Goal: Task Accomplishment & Management: Use online tool/utility

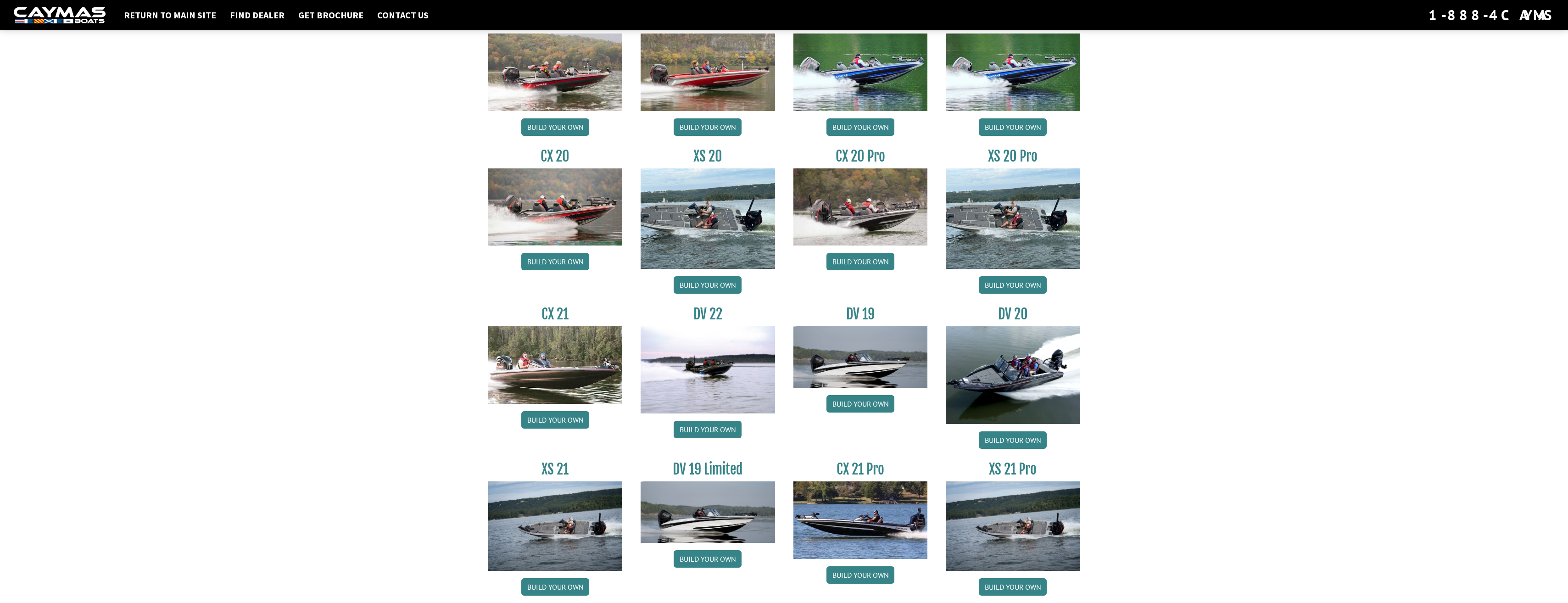
scroll to position [856, 0]
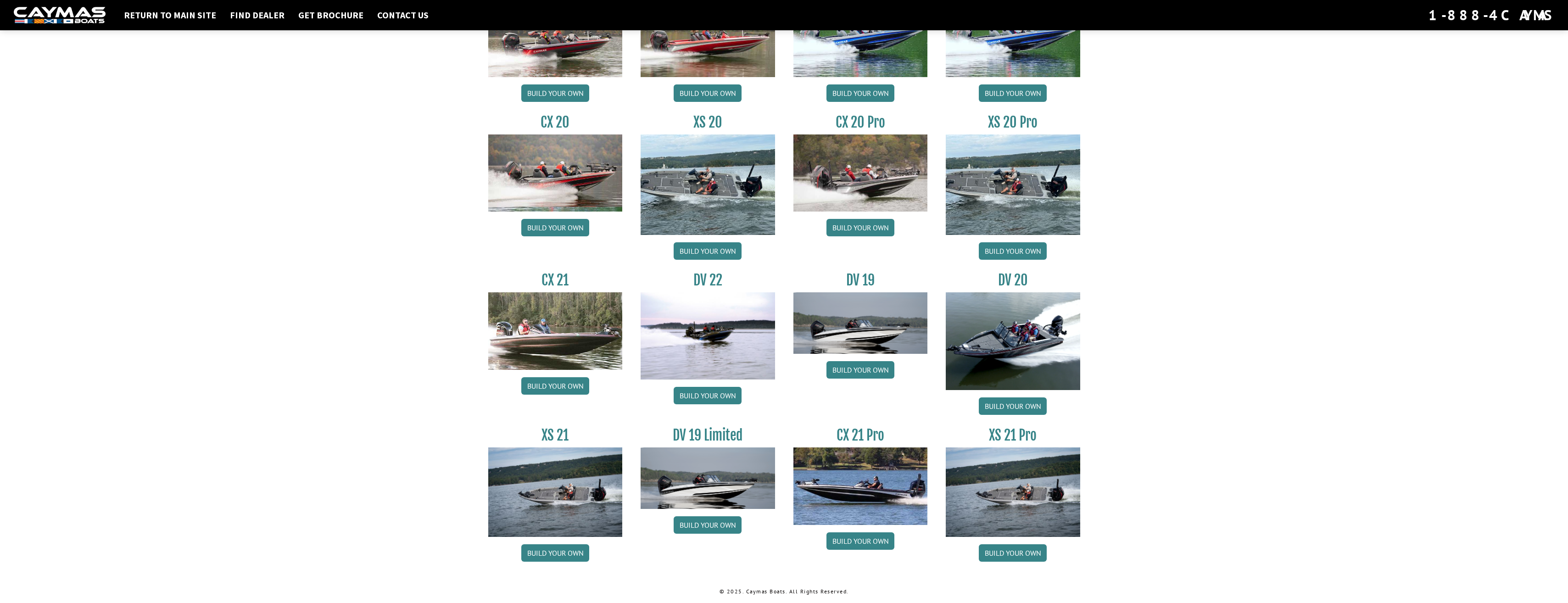
click at [1002, 463] on img at bounding box center [1013, 492] width 134 height 89
click at [1006, 552] on link "Build your own" at bounding box center [1012, 553] width 68 height 18
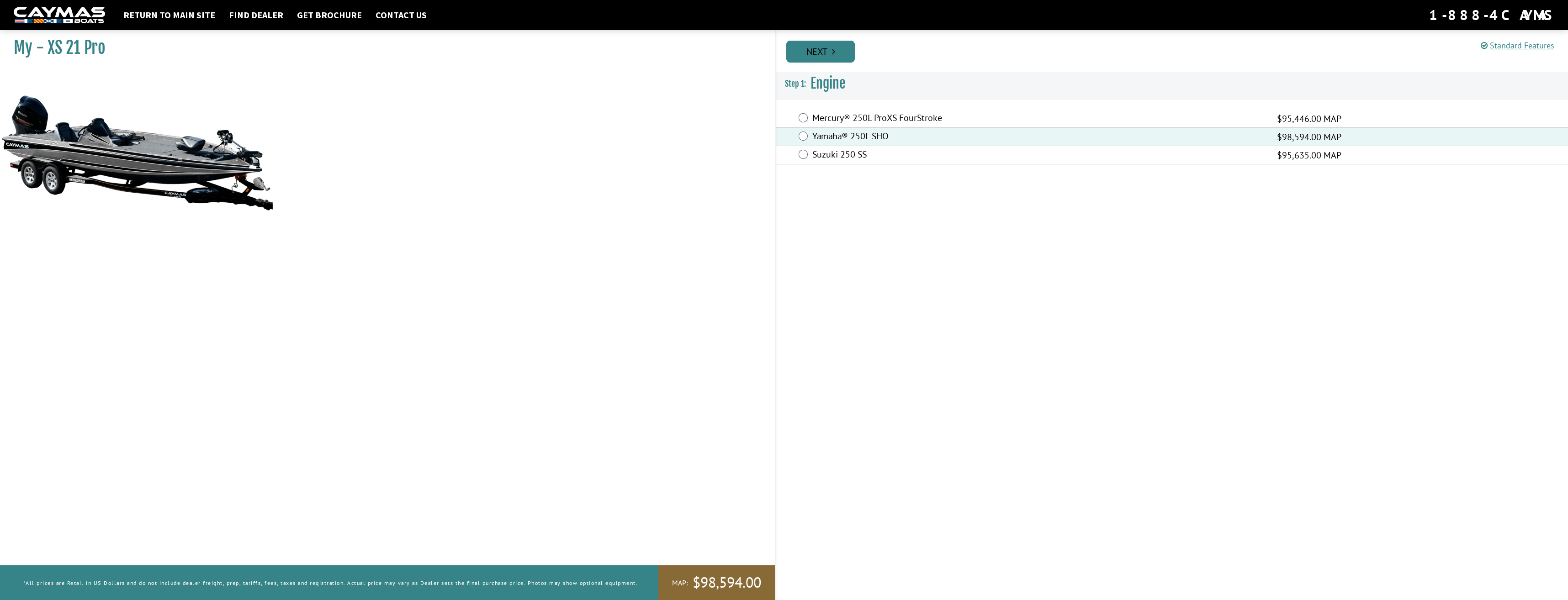
click at [820, 55] on link "Next" at bounding box center [821, 52] width 69 height 22
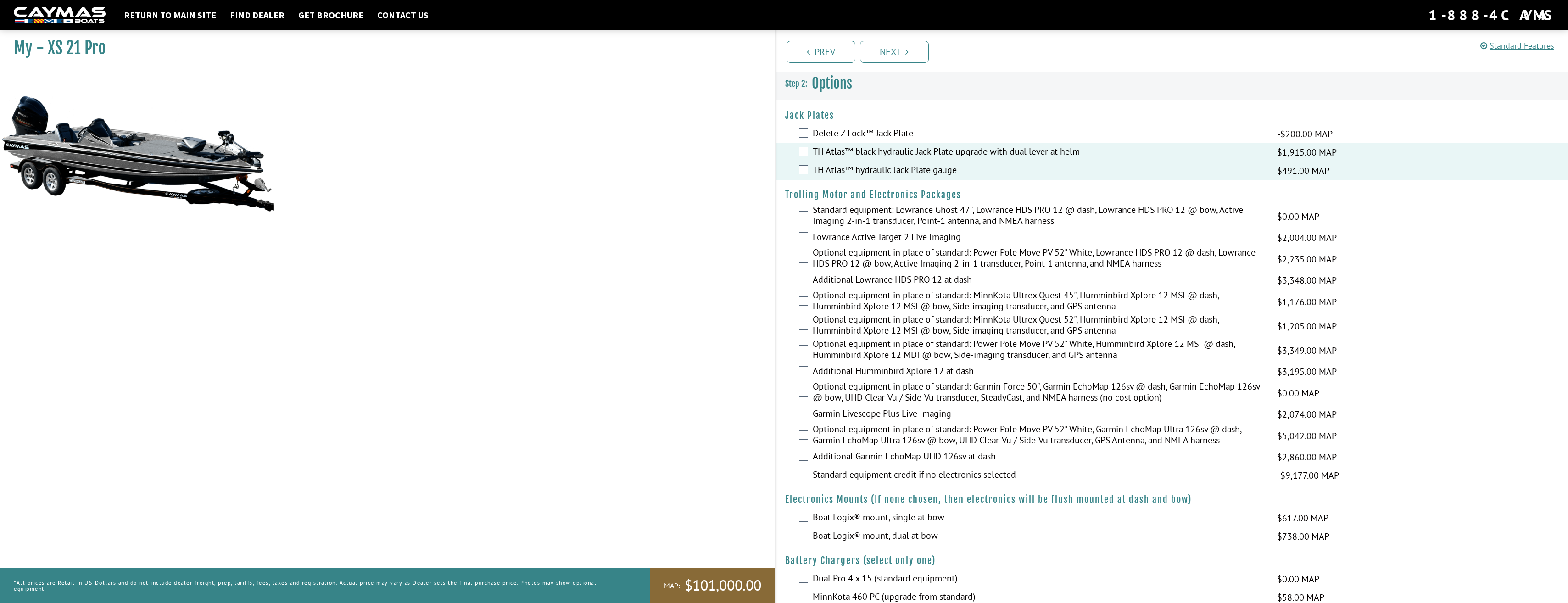
click at [809, 416] on div "Garmin Livescope Plus Live Imaging $2,074.00 MAP $2,448.00 MSRP" at bounding box center [1172, 415] width 792 height 18
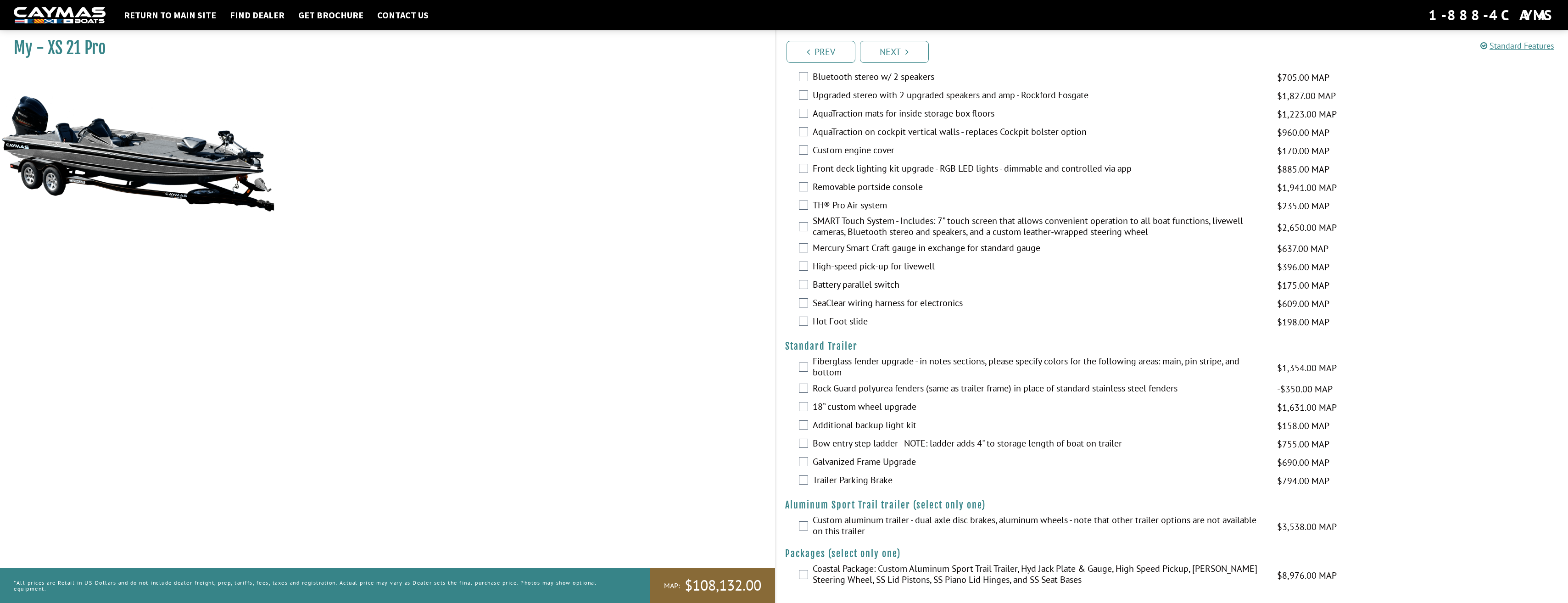
scroll to position [779, 0]
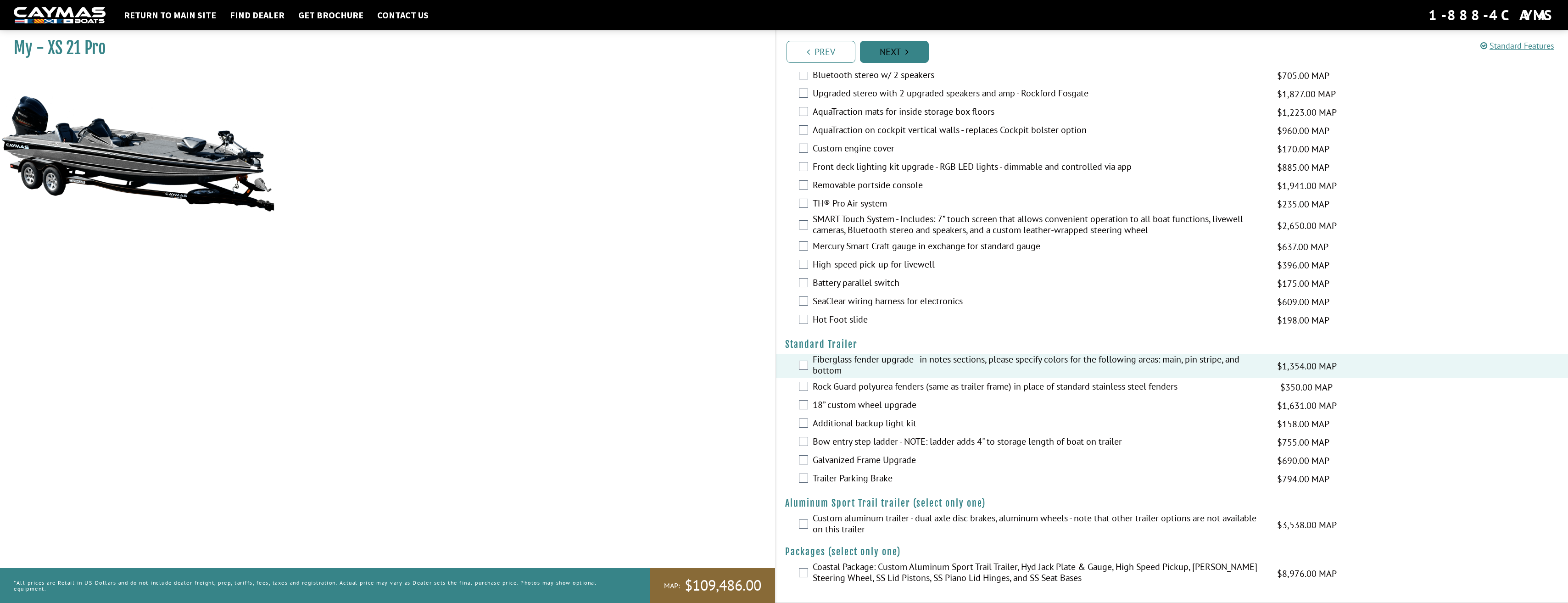
click at [915, 50] on link "Next" at bounding box center [894, 52] width 69 height 22
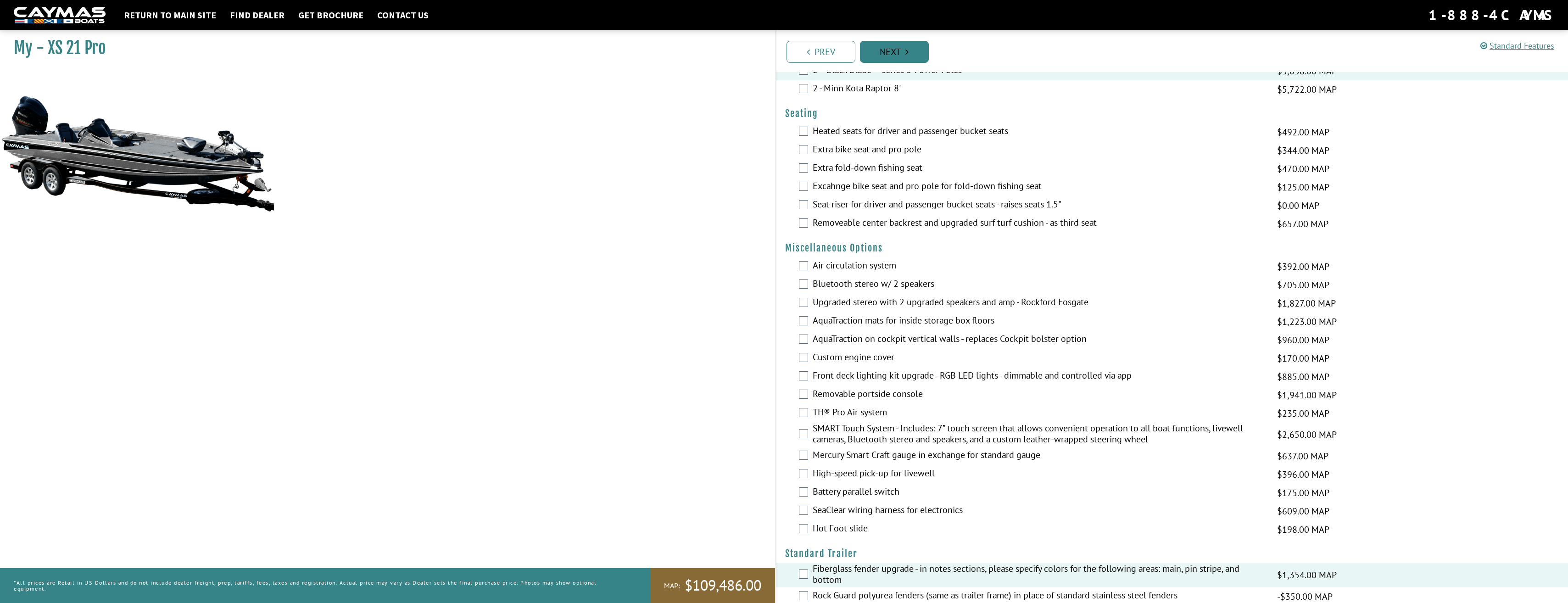
scroll to position [478, 0]
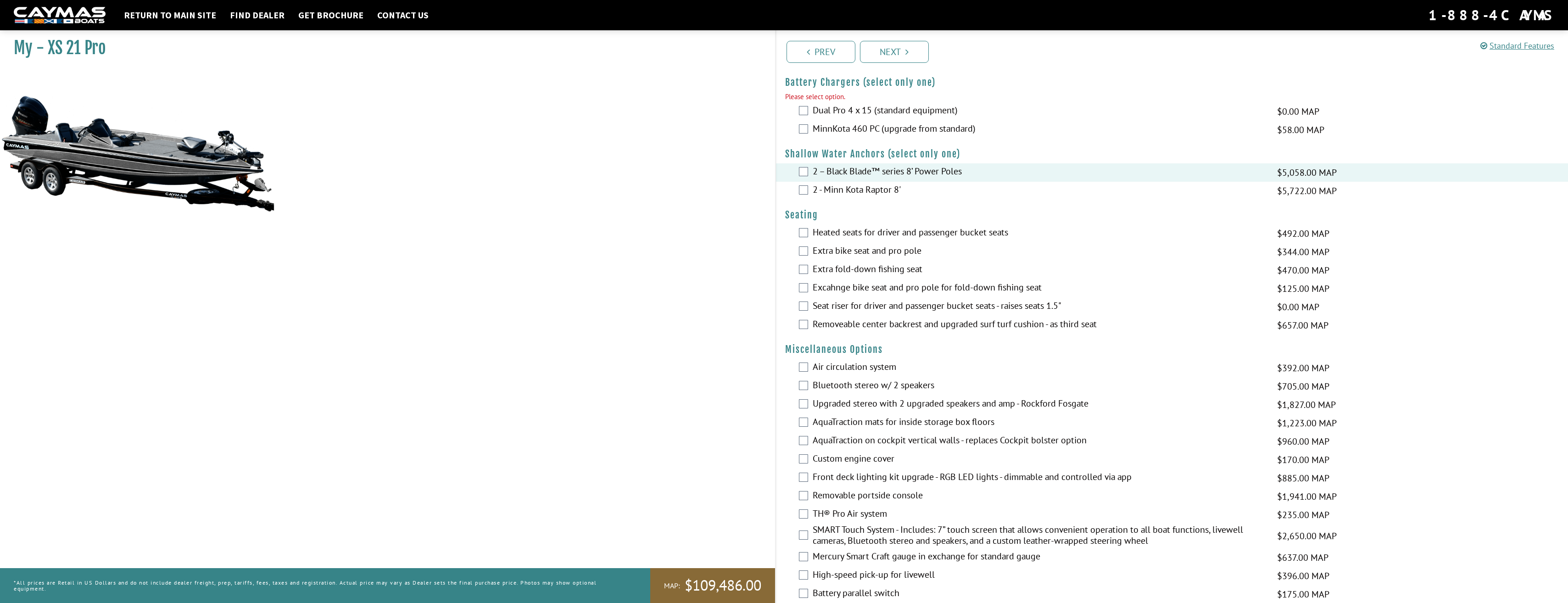
click at [812, 124] on label "MinnKota 460 PC (upgrade from standard)" at bounding box center [1039, 130] width 454 height 13
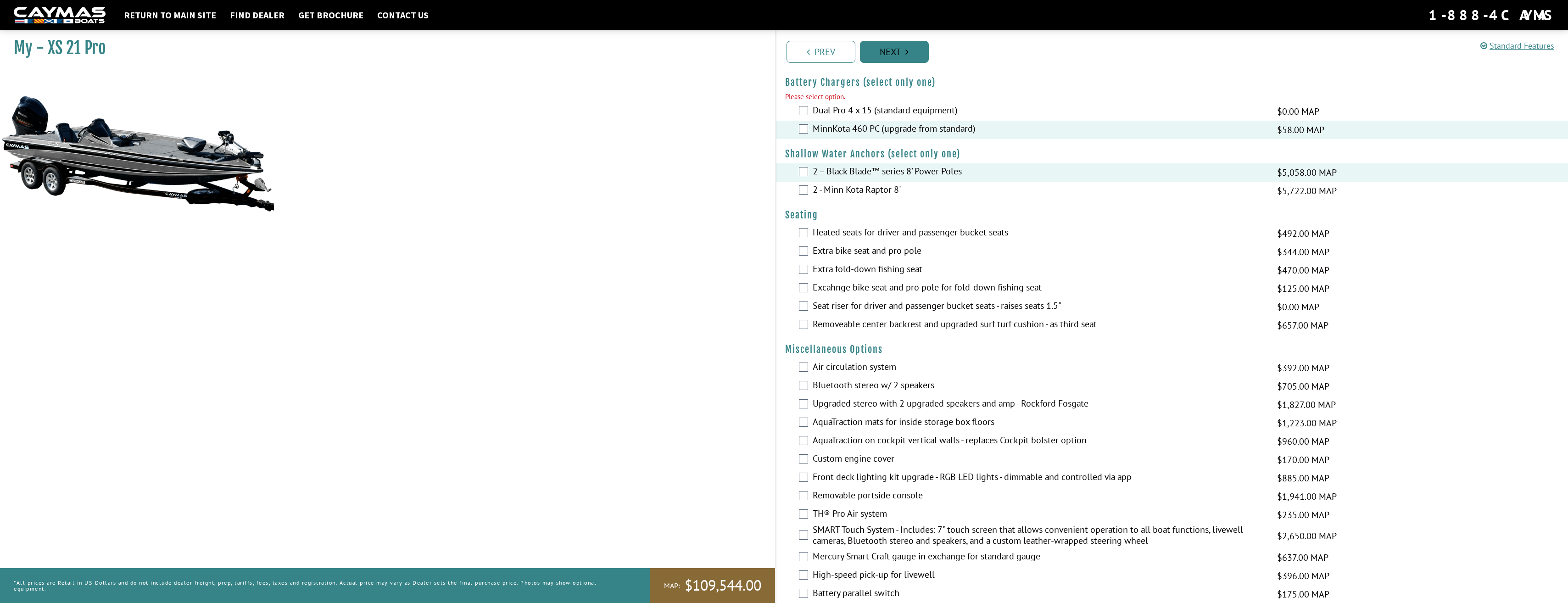
click at [914, 57] on link "Next" at bounding box center [894, 52] width 69 height 22
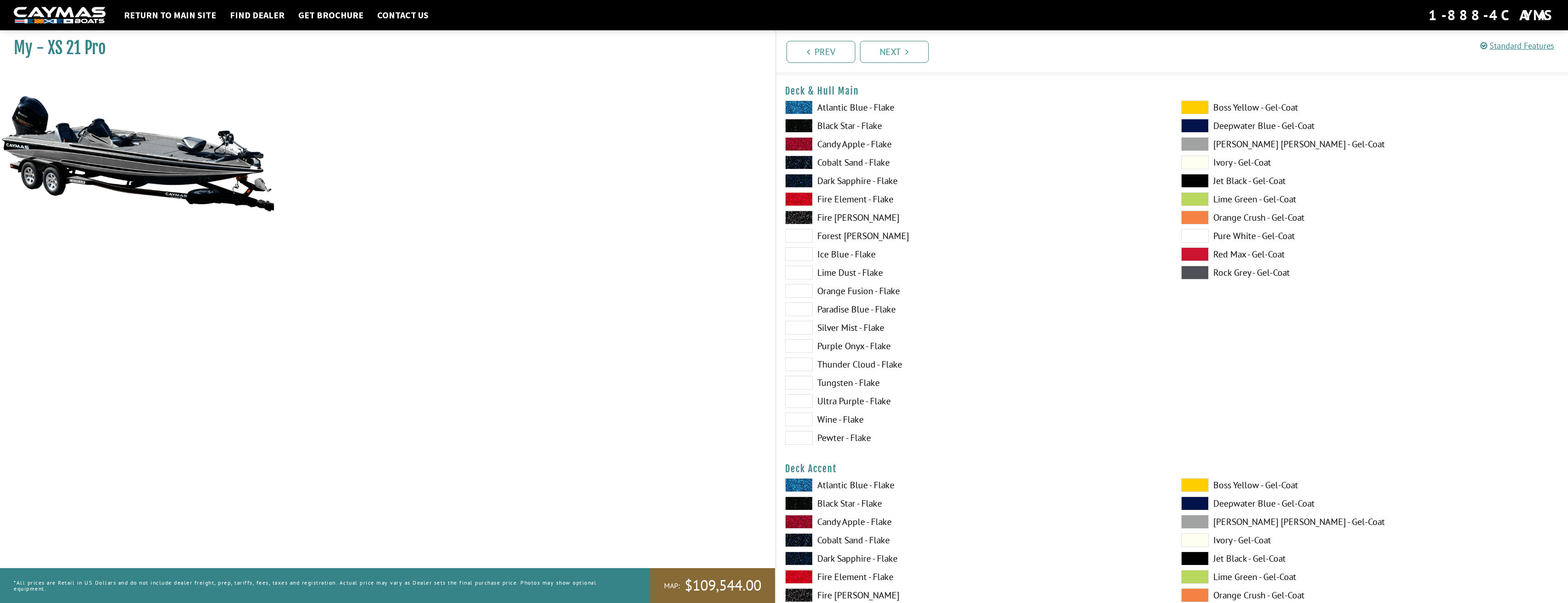
scroll to position [0, 0]
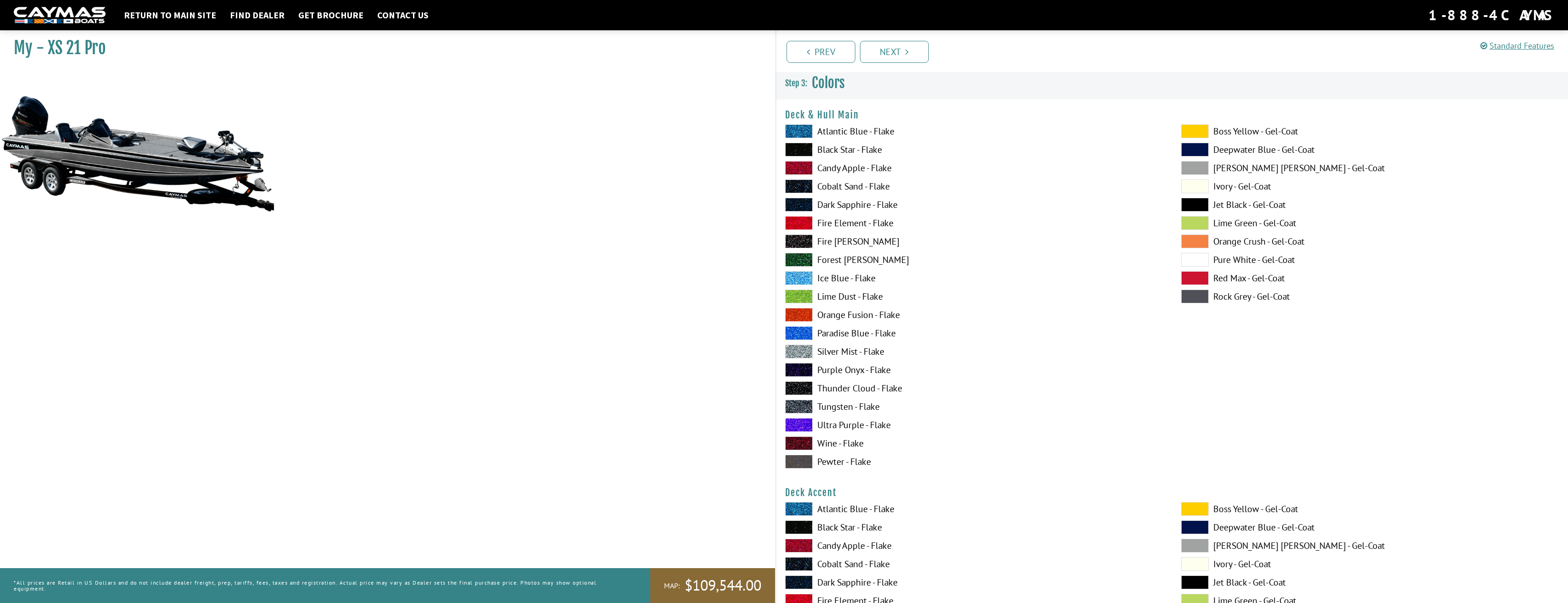
click at [818, 279] on label "Ice Blue - Flake" at bounding box center [974, 278] width 378 height 14
click at [843, 334] on label "Paradise Blue - Flake" at bounding box center [974, 333] width 378 height 14
click at [801, 292] on span at bounding box center [798, 297] width 28 height 14
click at [810, 427] on span at bounding box center [798, 425] width 28 height 14
click at [809, 357] on span at bounding box center [798, 352] width 28 height 14
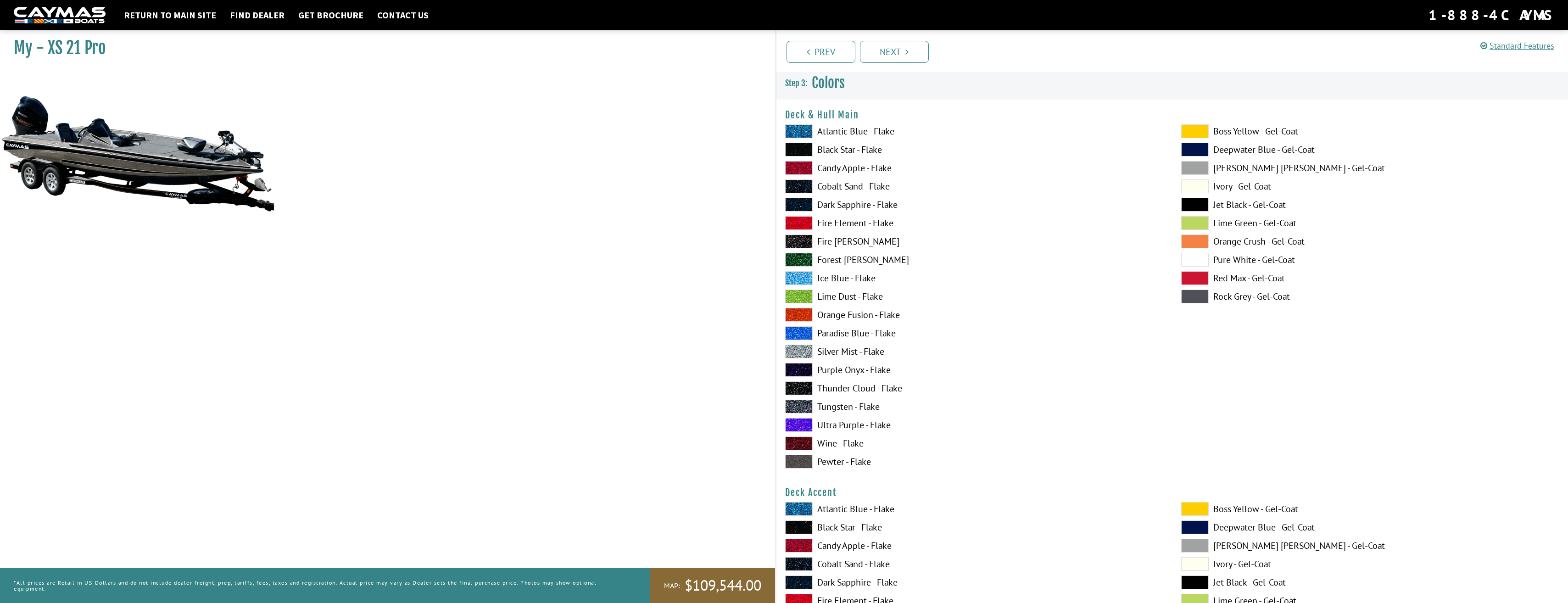
click at [796, 216] on span at bounding box center [798, 223] width 28 height 14
click at [803, 126] on span at bounding box center [798, 131] width 28 height 14
click at [805, 278] on span at bounding box center [798, 278] width 28 height 14
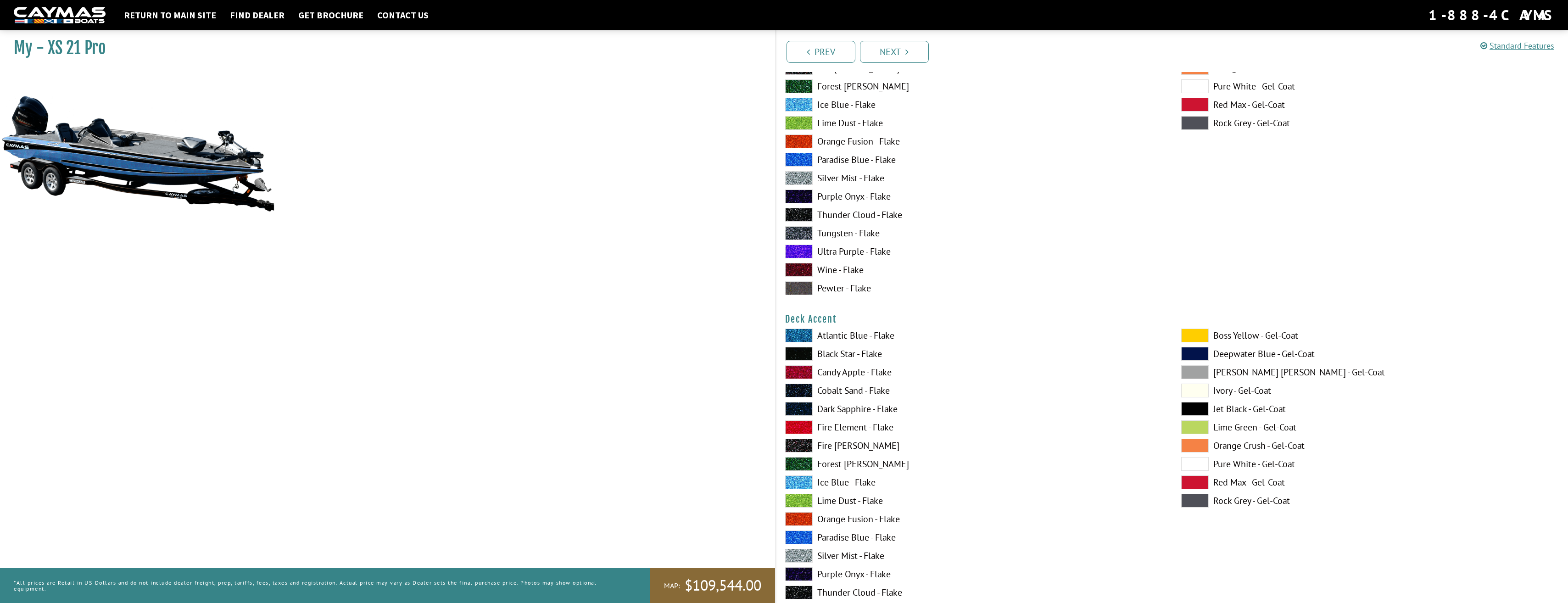
scroll to position [183, 0]
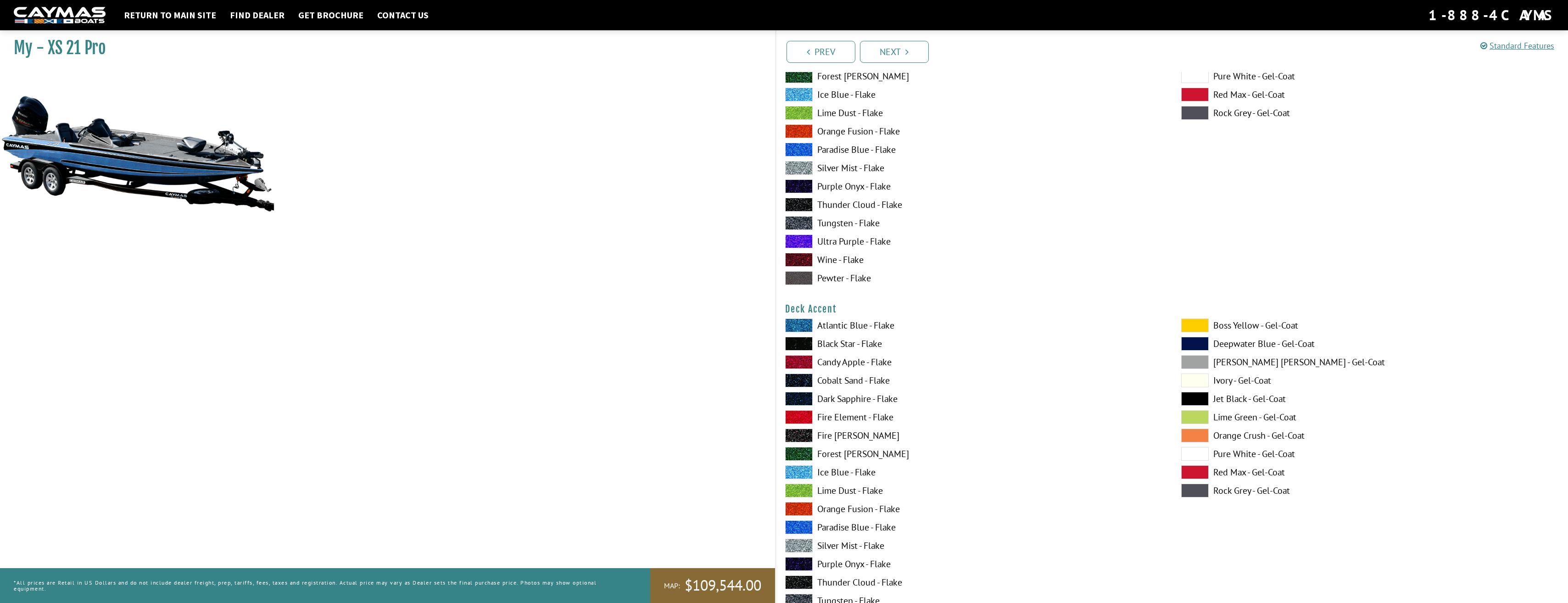
click at [812, 476] on label "Ice Blue - Flake" at bounding box center [974, 472] width 378 height 14
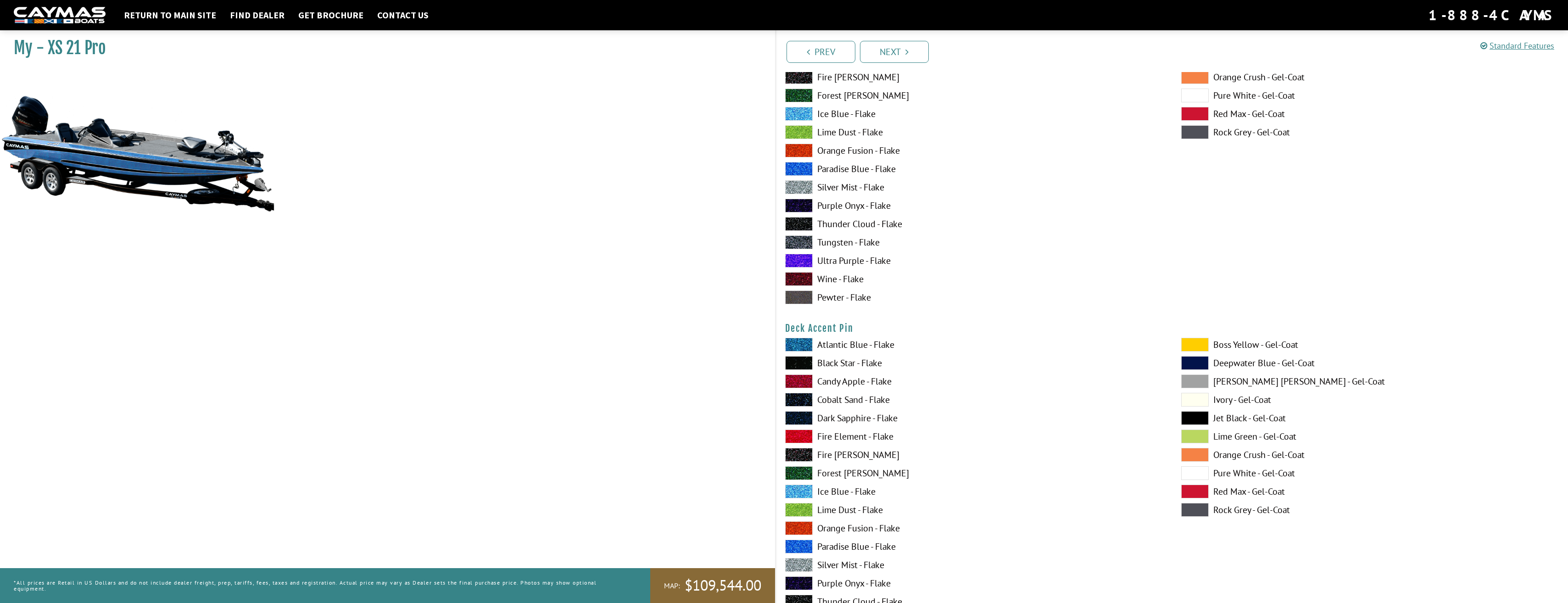
scroll to position [551, 0]
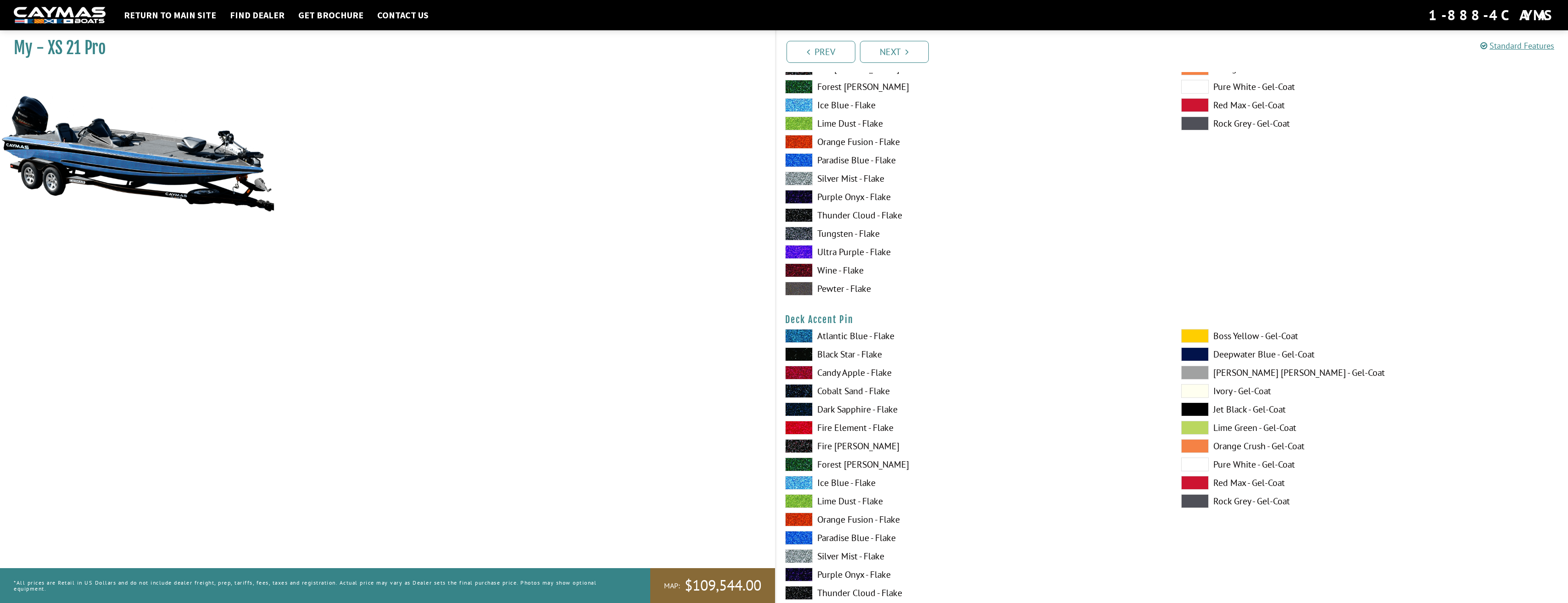
click at [795, 485] on span at bounding box center [798, 483] width 28 height 14
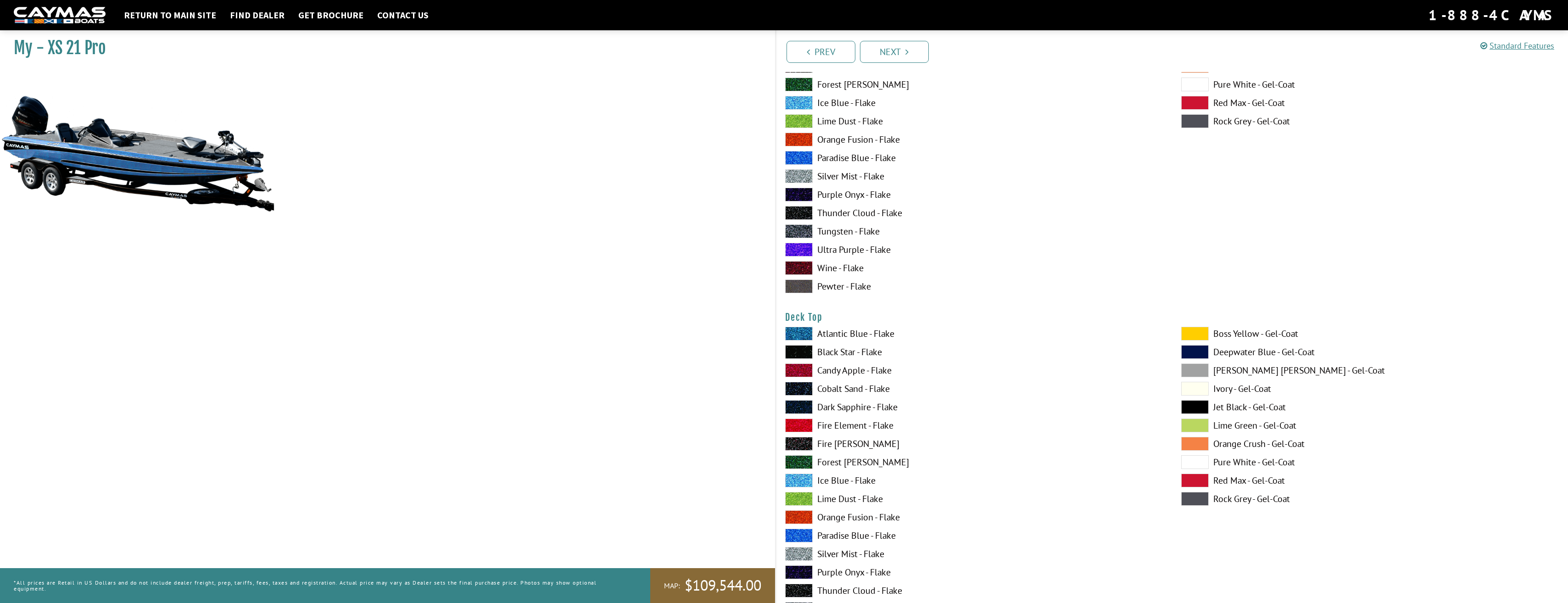
scroll to position [979, 0]
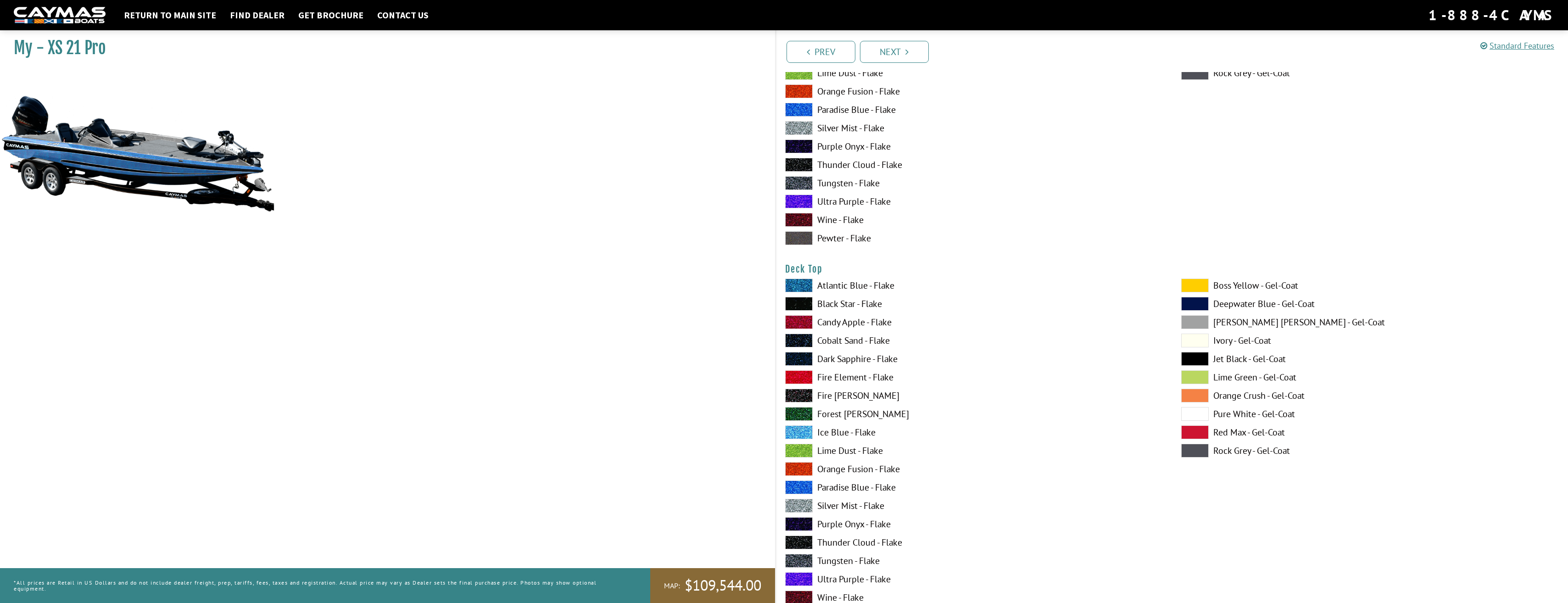
click at [795, 429] on span at bounding box center [798, 432] width 28 height 14
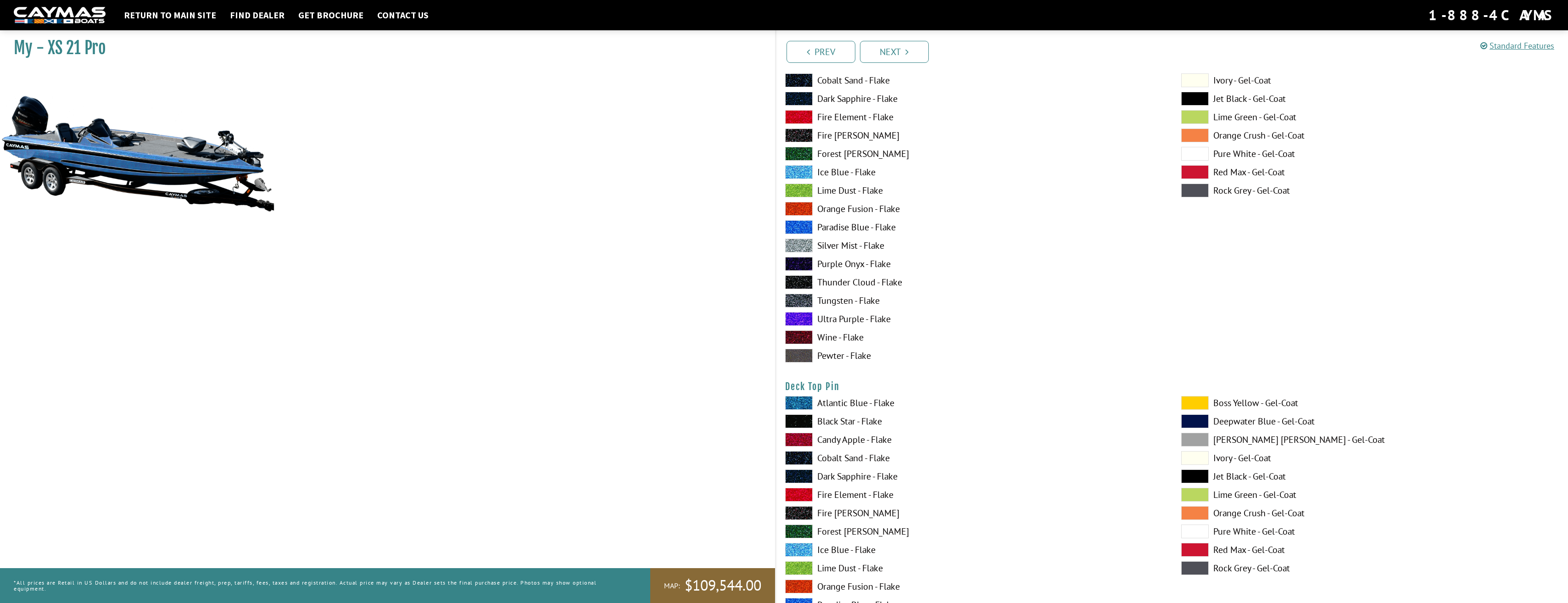
scroll to position [1286, 0]
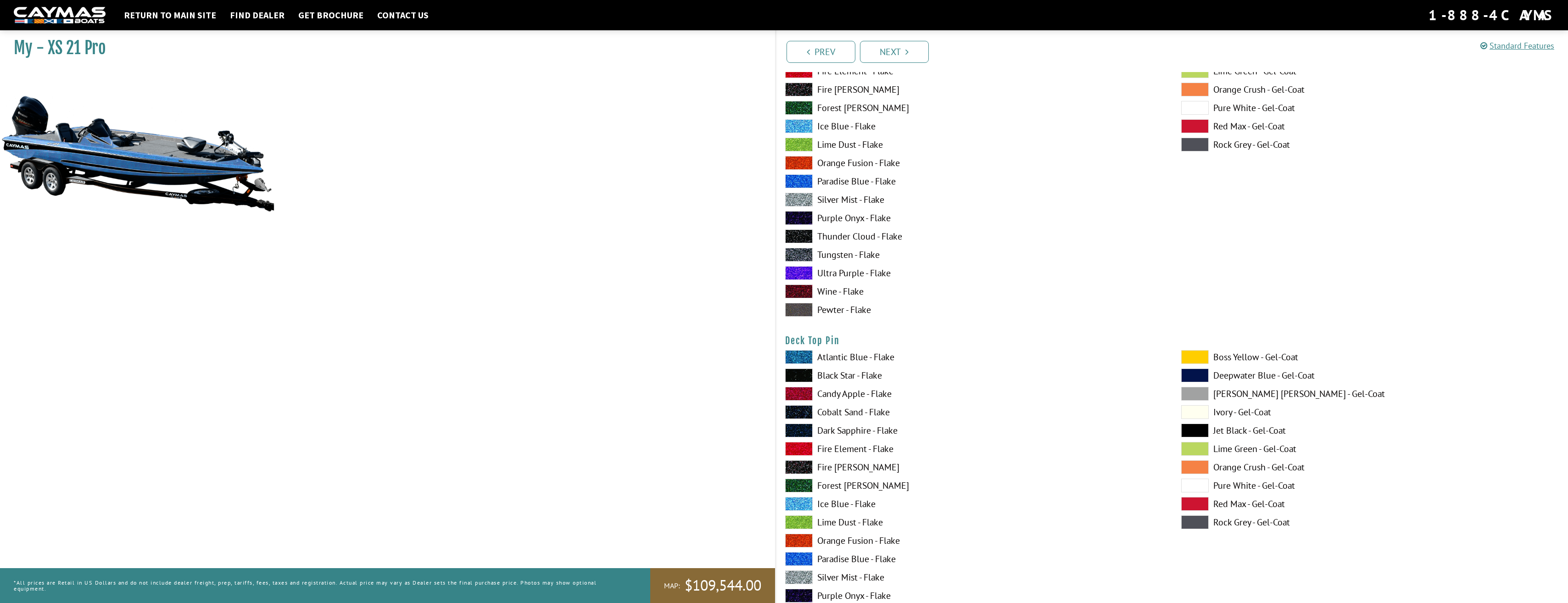
click at [803, 505] on span at bounding box center [798, 504] width 28 height 14
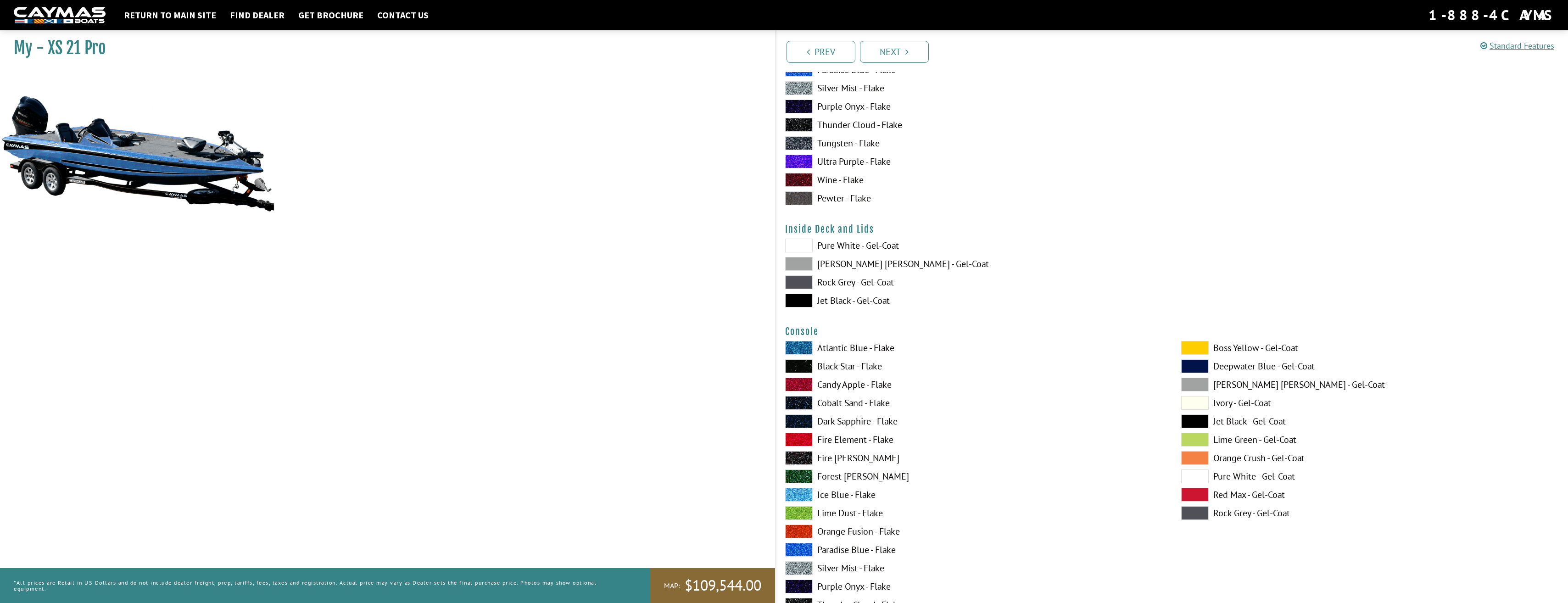
scroll to position [1775, 0]
click at [801, 496] on span at bounding box center [798, 494] width 28 height 14
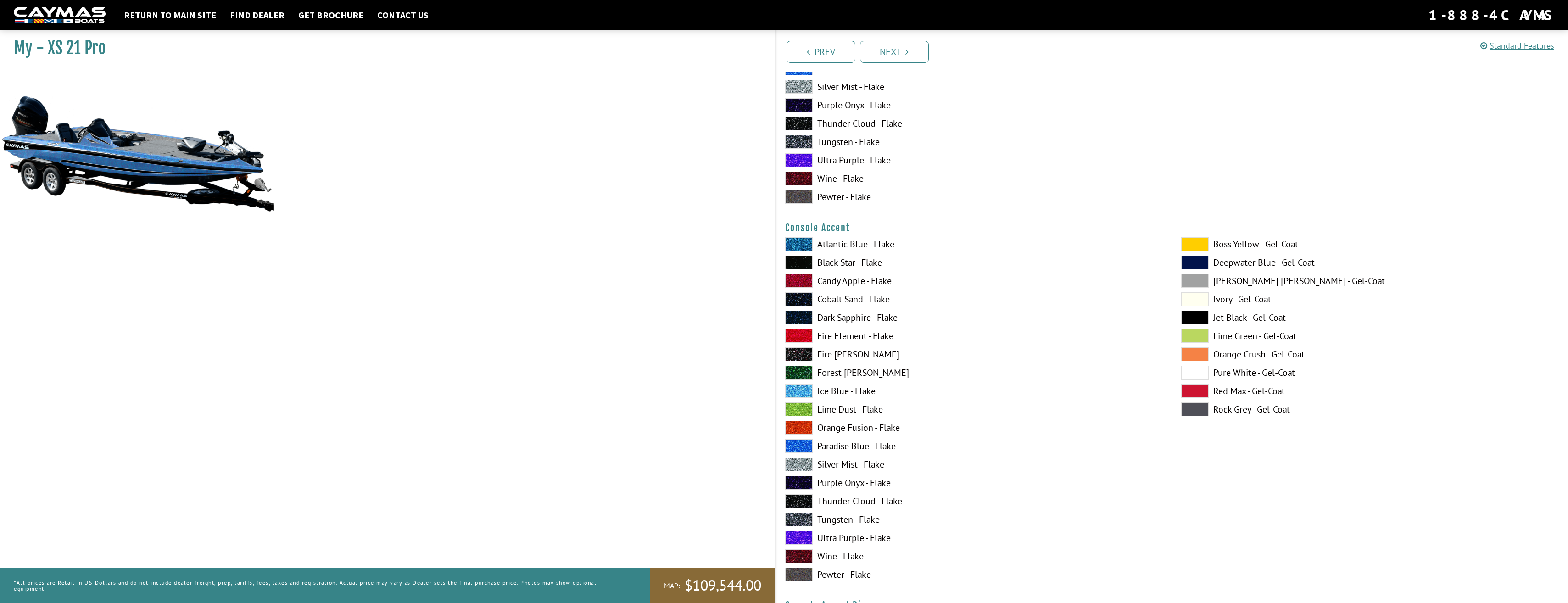
scroll to position [2265, 0]
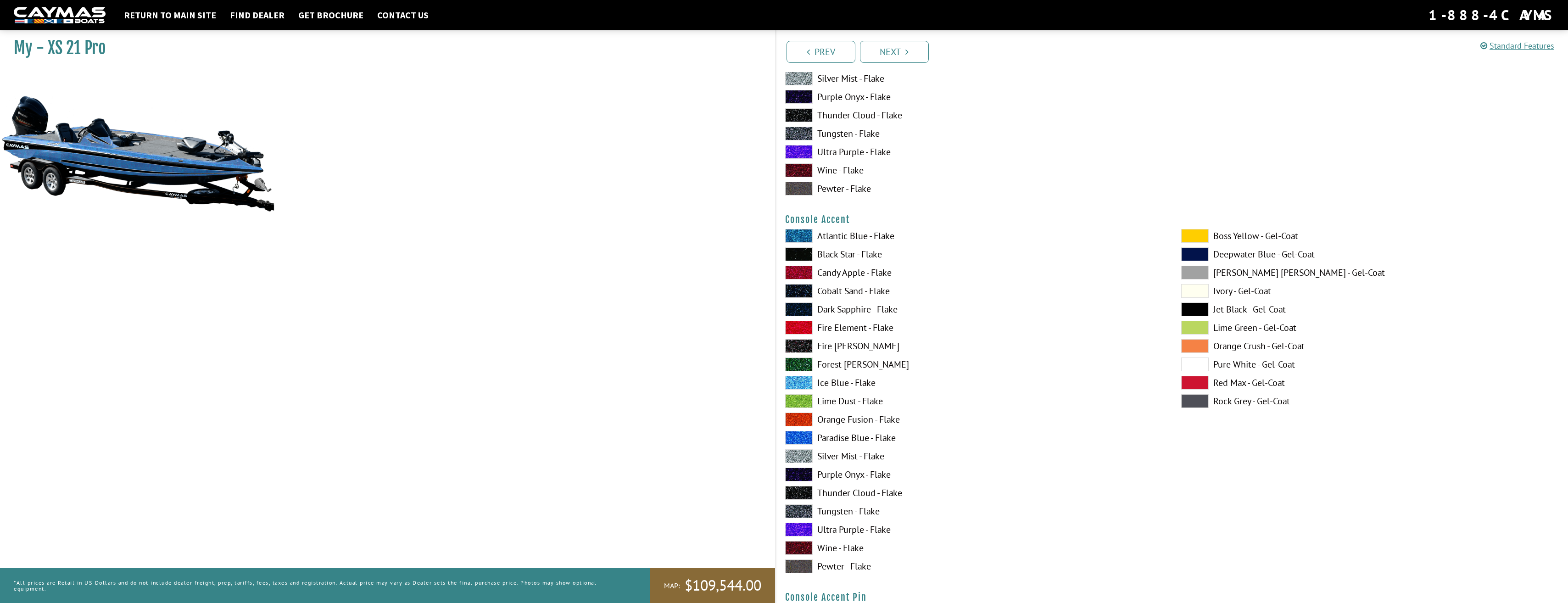
click at [801, 383] on span at bounding box center [798, 383] width 28 height 14
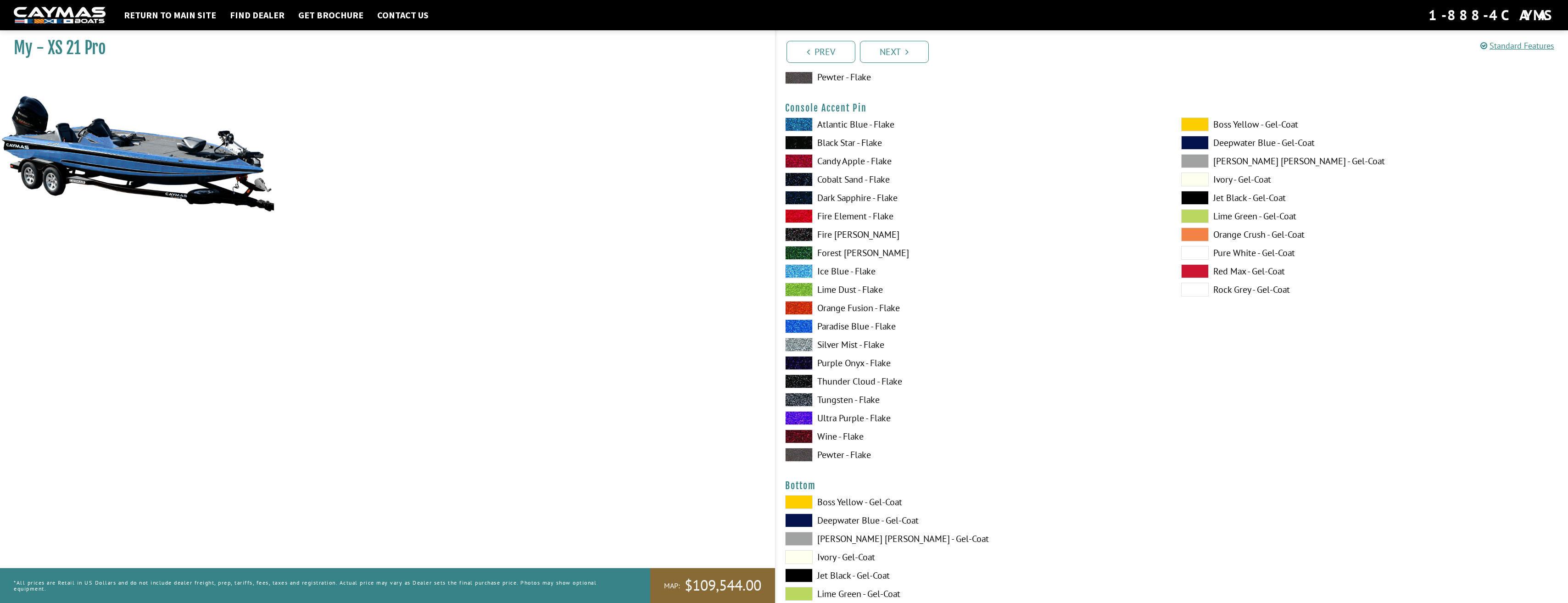
scroll to position [2754, 0]
click at [803, 272] on span at bounding box center [798, 271] width 28 height 14
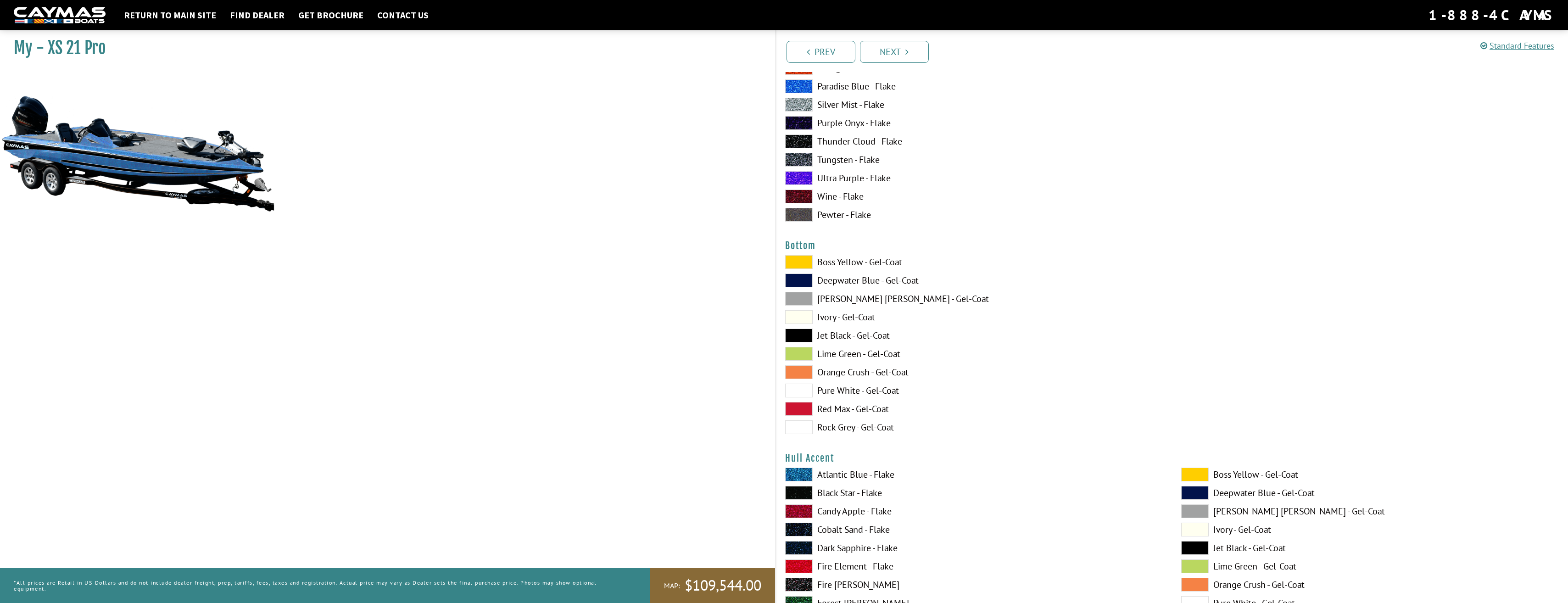
scroll to position [2999, 0]
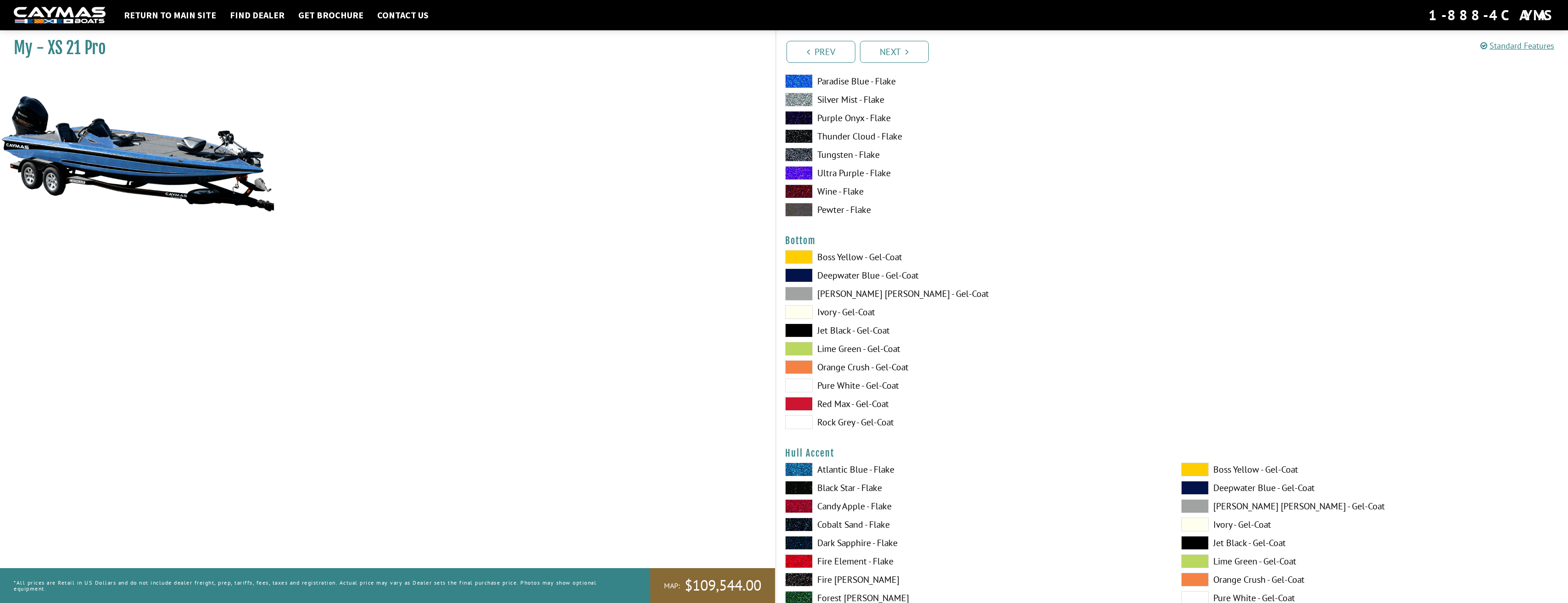
drag, startPoint x: 802, startPoint y: 413, endPoint x: 794, endPoint y: 424, distance: 13.6
click at [794, 424] on span at bounding box center [798, 422] width 28 height 14
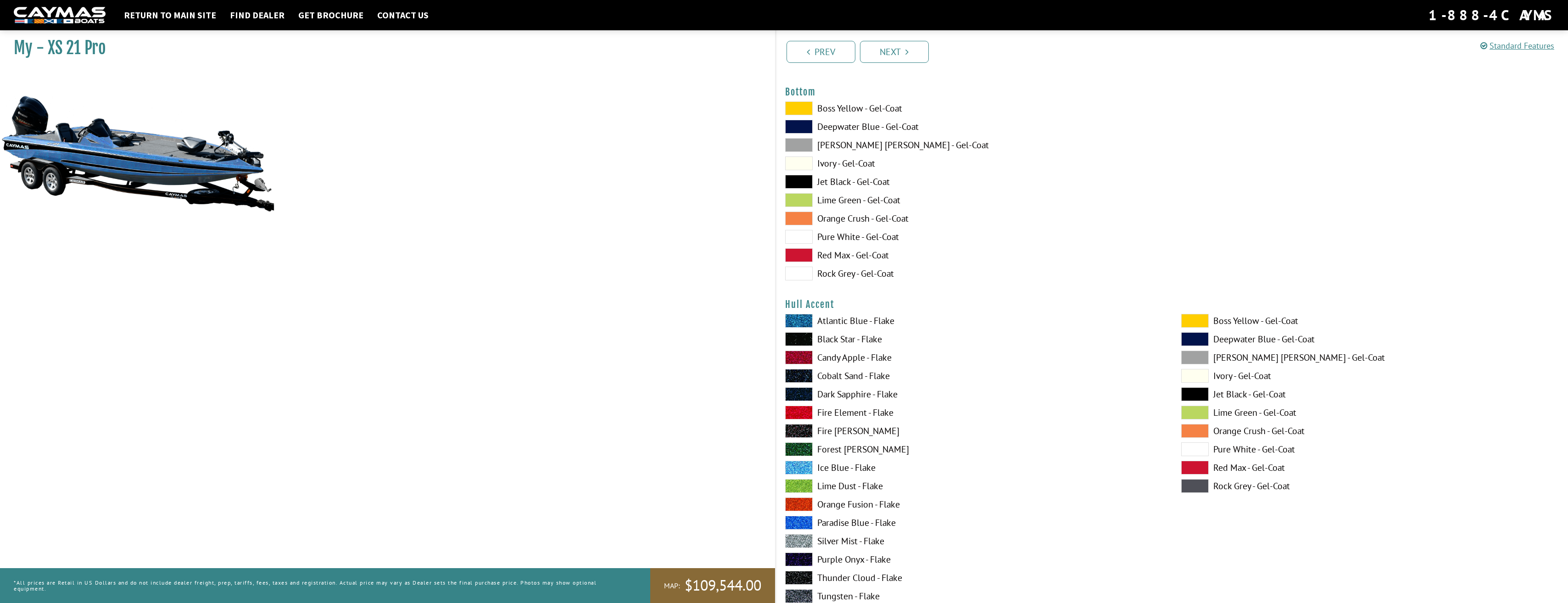
scroll to position [3305, 0]
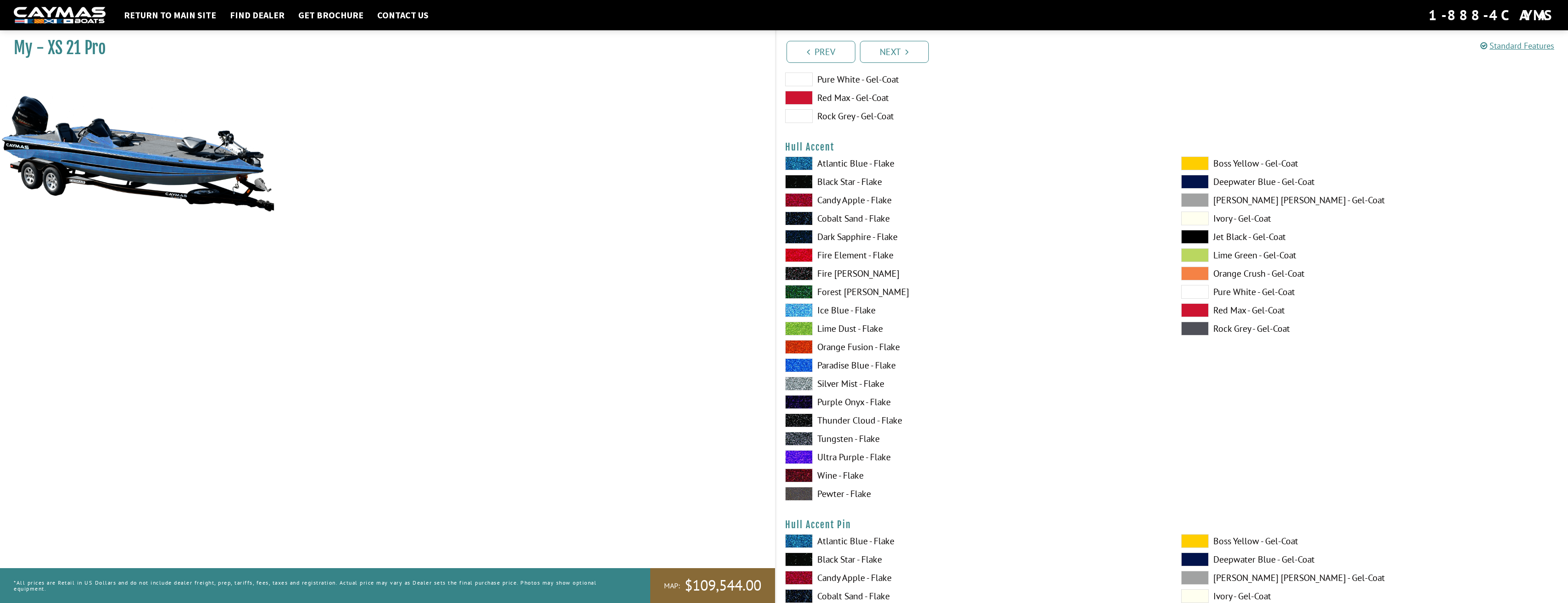
click at [1195, 290] on span at bounding box center [1194, 292] width 28 height 14
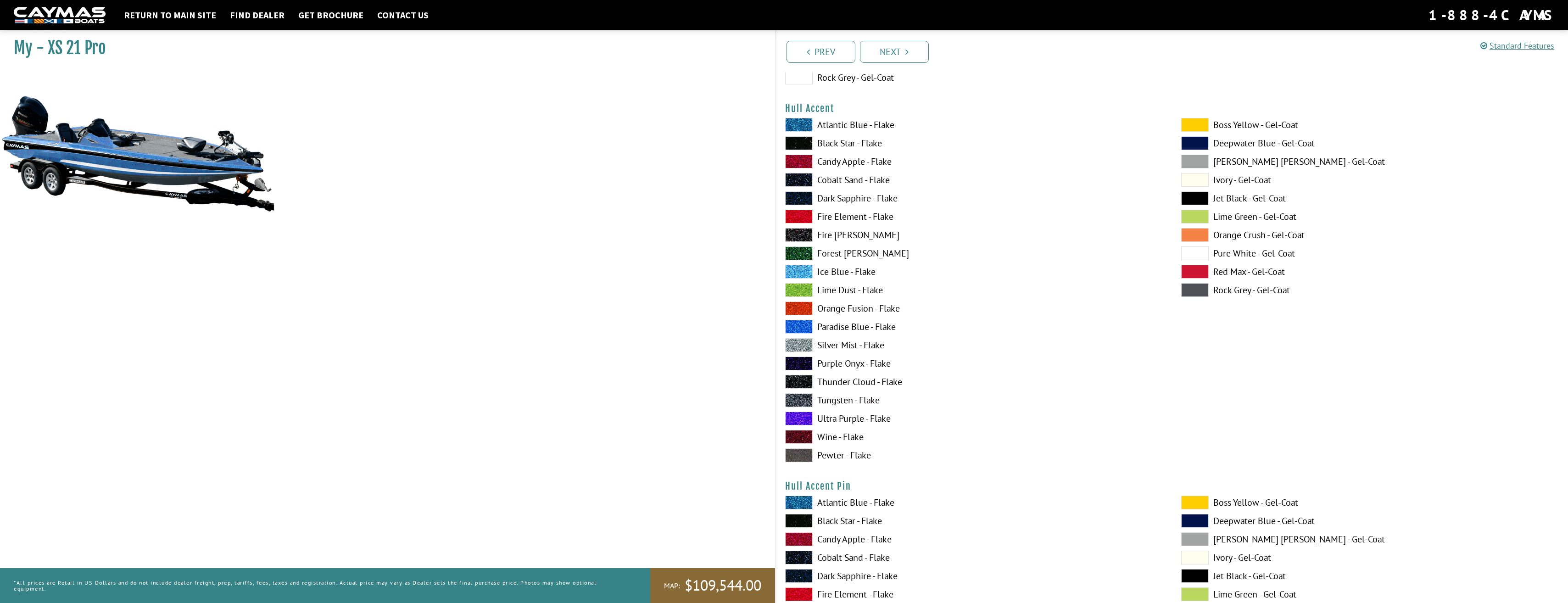
scroll to position [3428, 0]
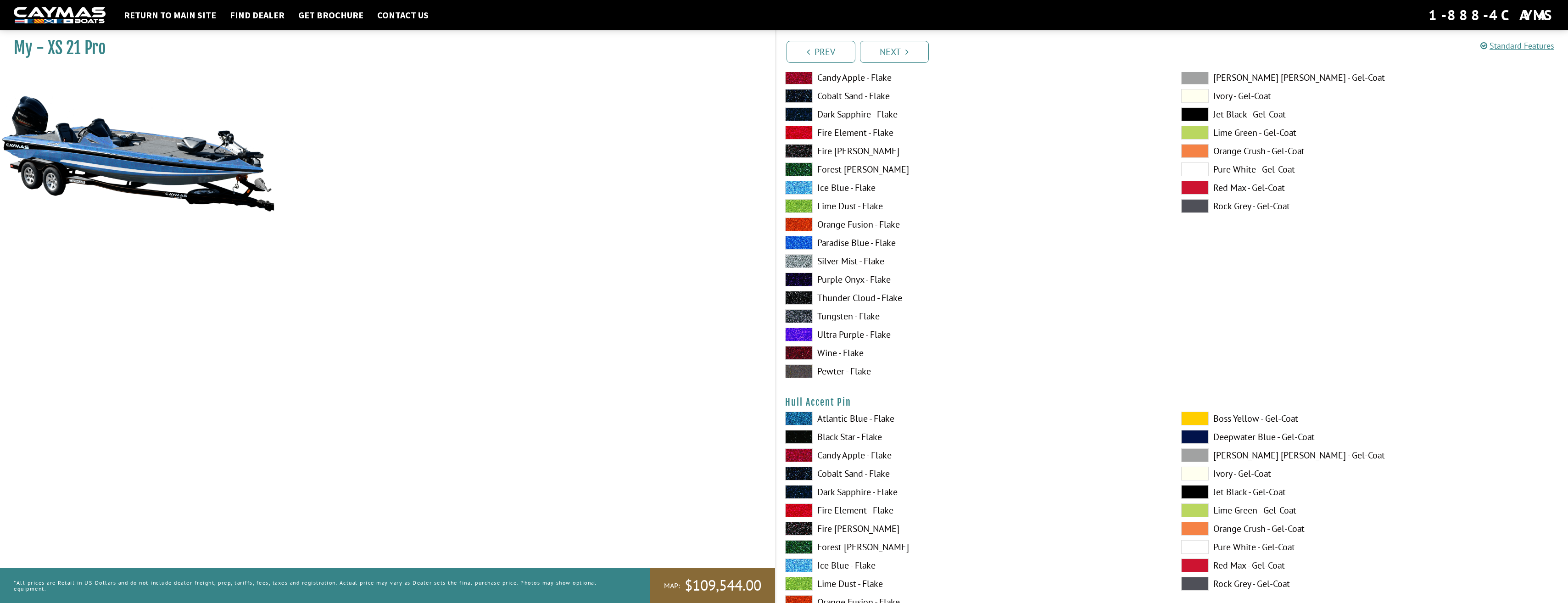
click at [1204, 475] on span at bounding box center [1194, 473] width 28 height 14
click at [1204, 547] on span at bounding box center [1194, 547] width 28 height 14
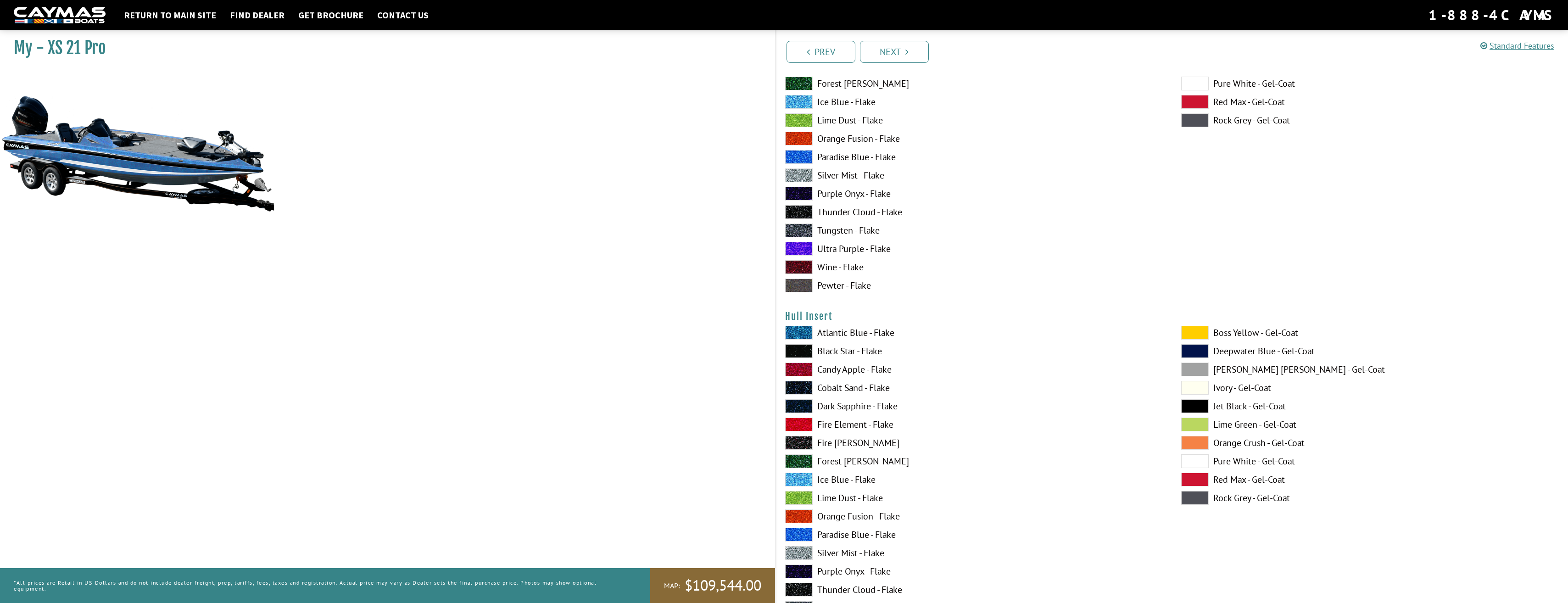
scroll to position [3917, 0]
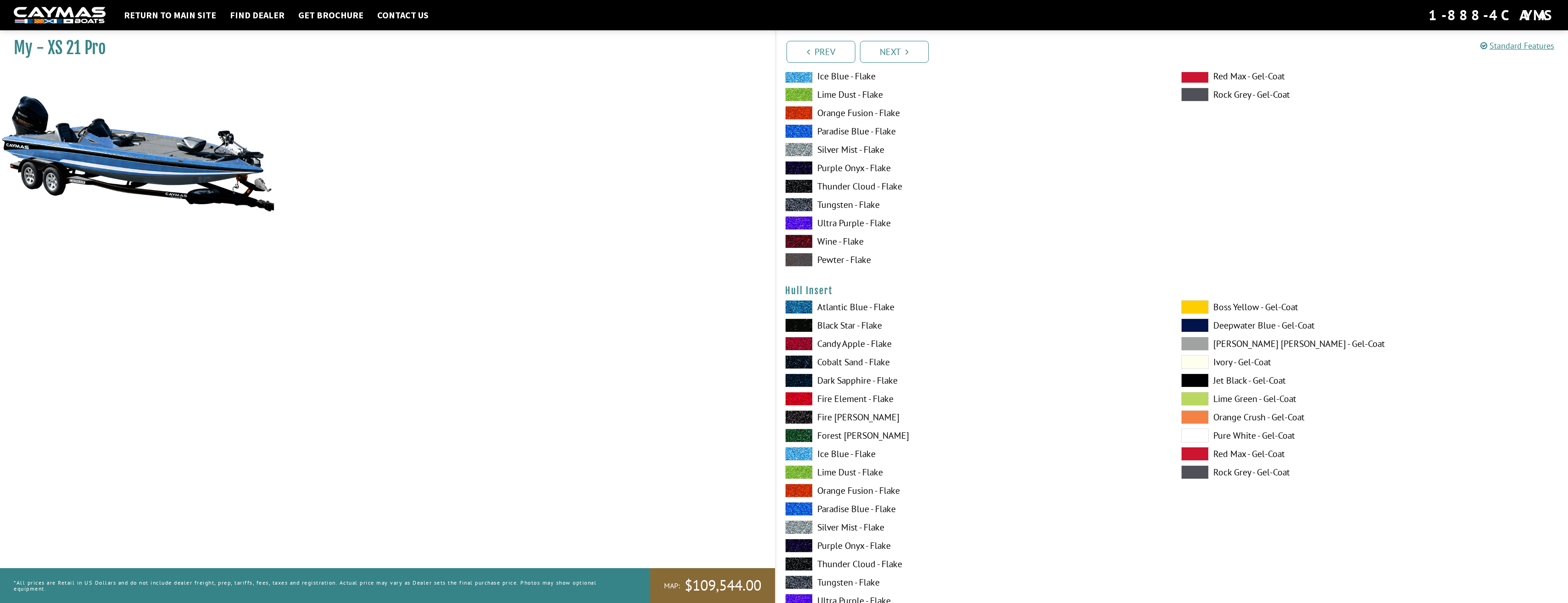
click at [1194, 435] on span at bounding box center [1194, 435] width 28 height 14
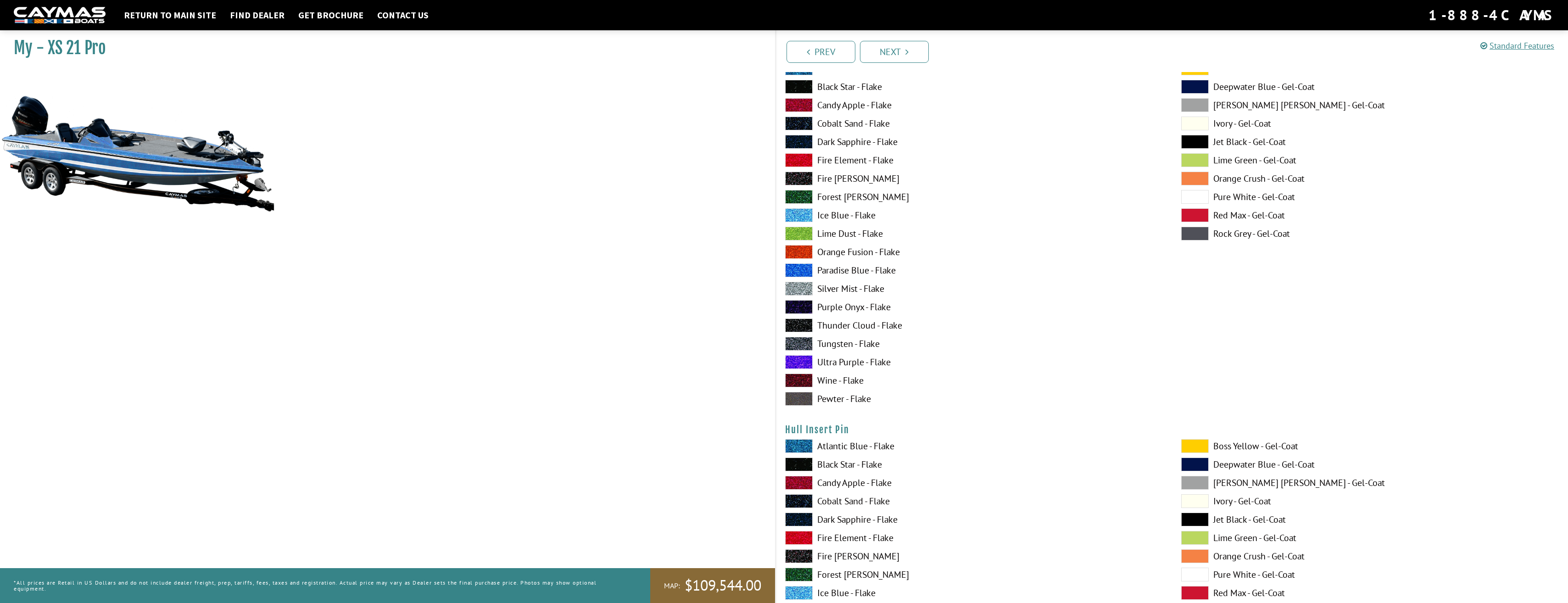
scroll to position [4162, 0]
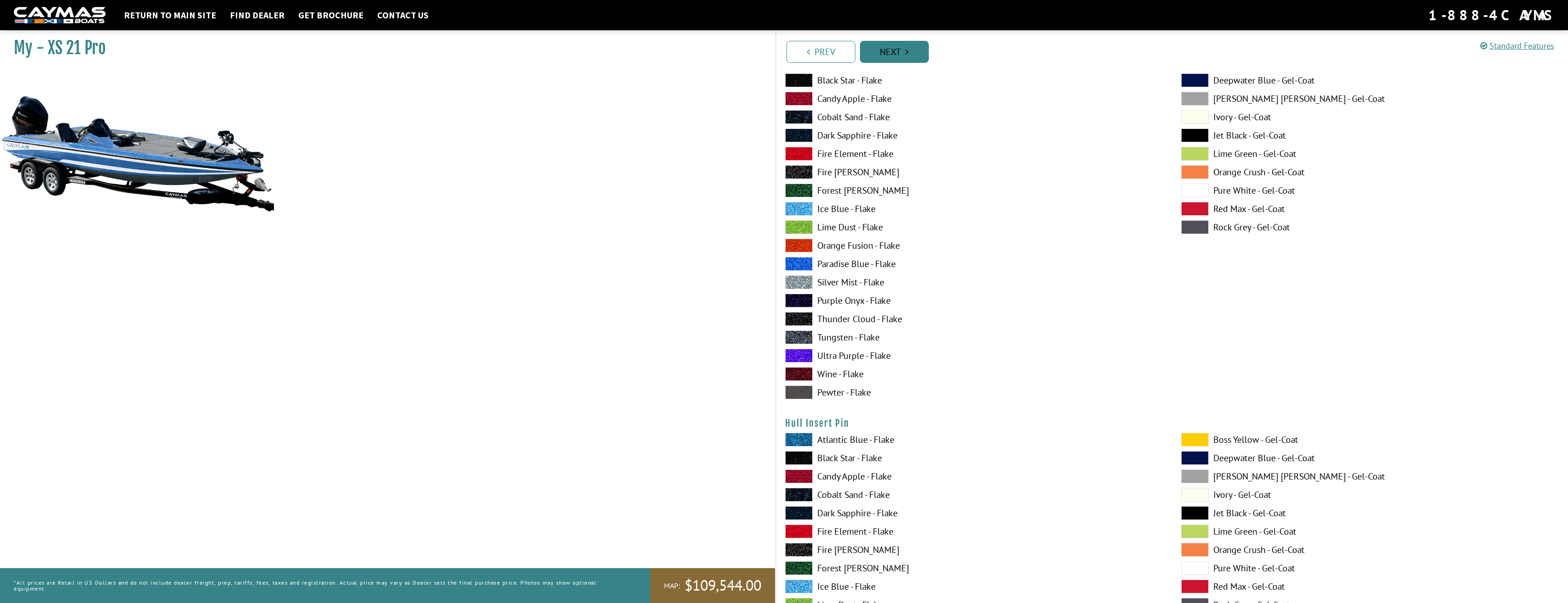
click at [910, 57] on link "Next" at bounding box center [894, 52] width 69 height 22
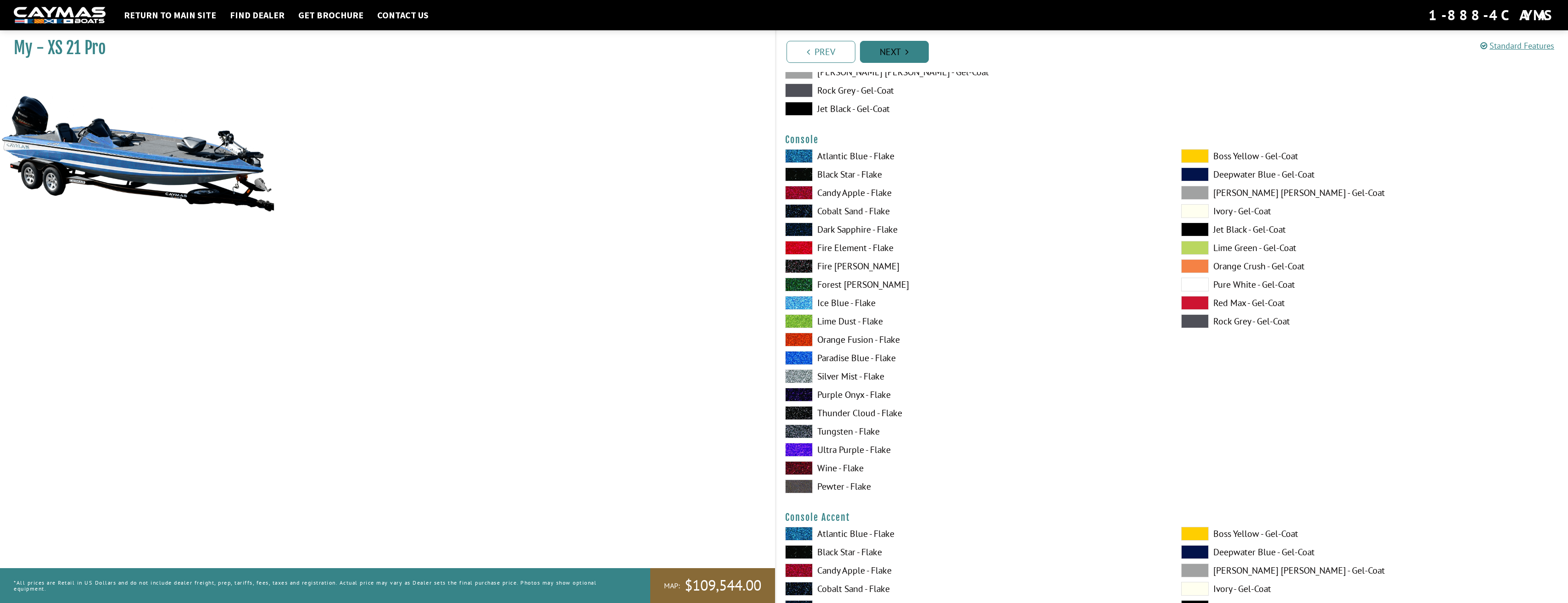
scroll to position [1922, 0]
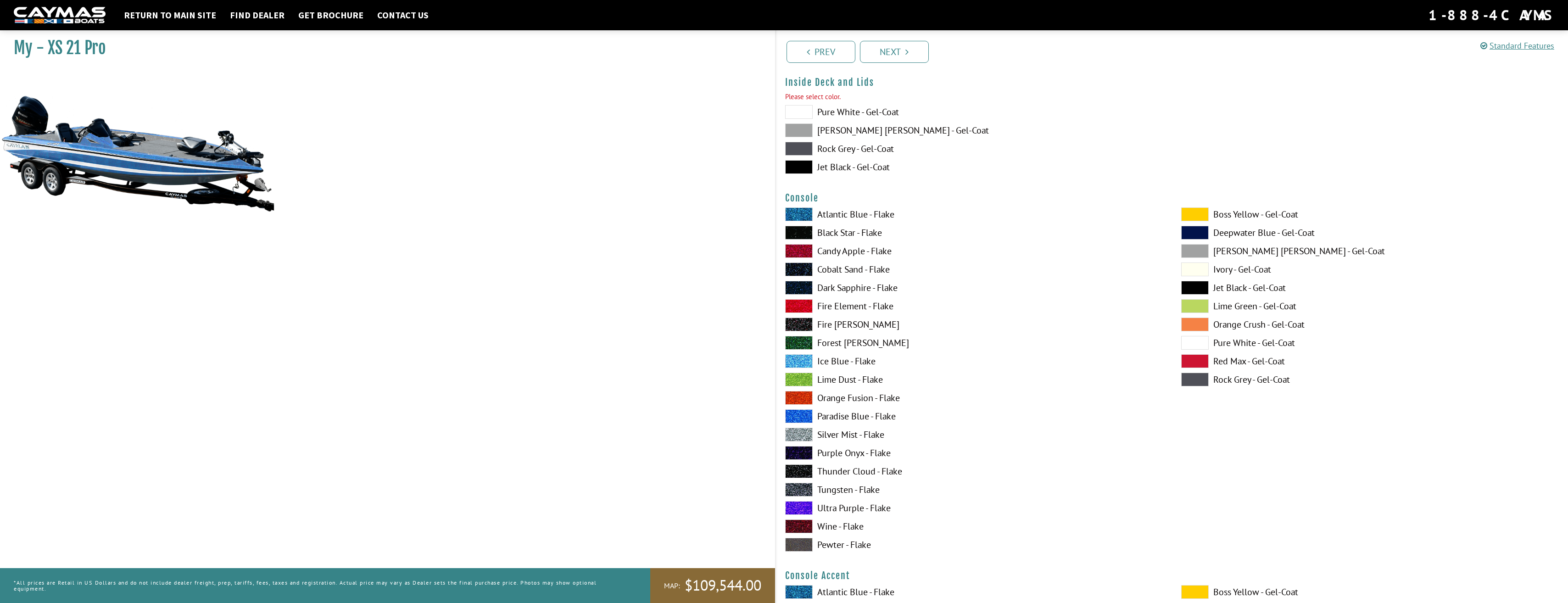
click at [829, 113] on label "Pure White - Gel-Coat" at bounding box center [974, 112] width 378 height 14
click at [917, 47] on link "Next" at bounding box center [894, 52] width 69 height 22
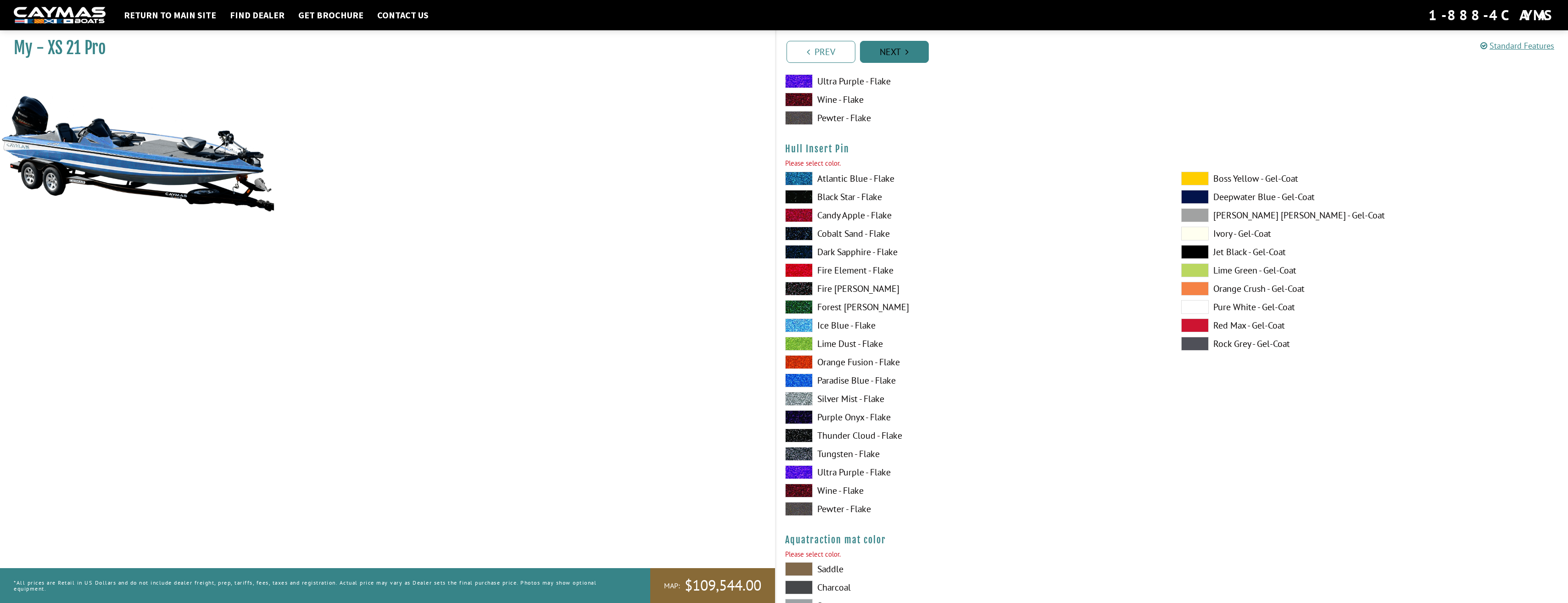
scroll to position [4503, 0]
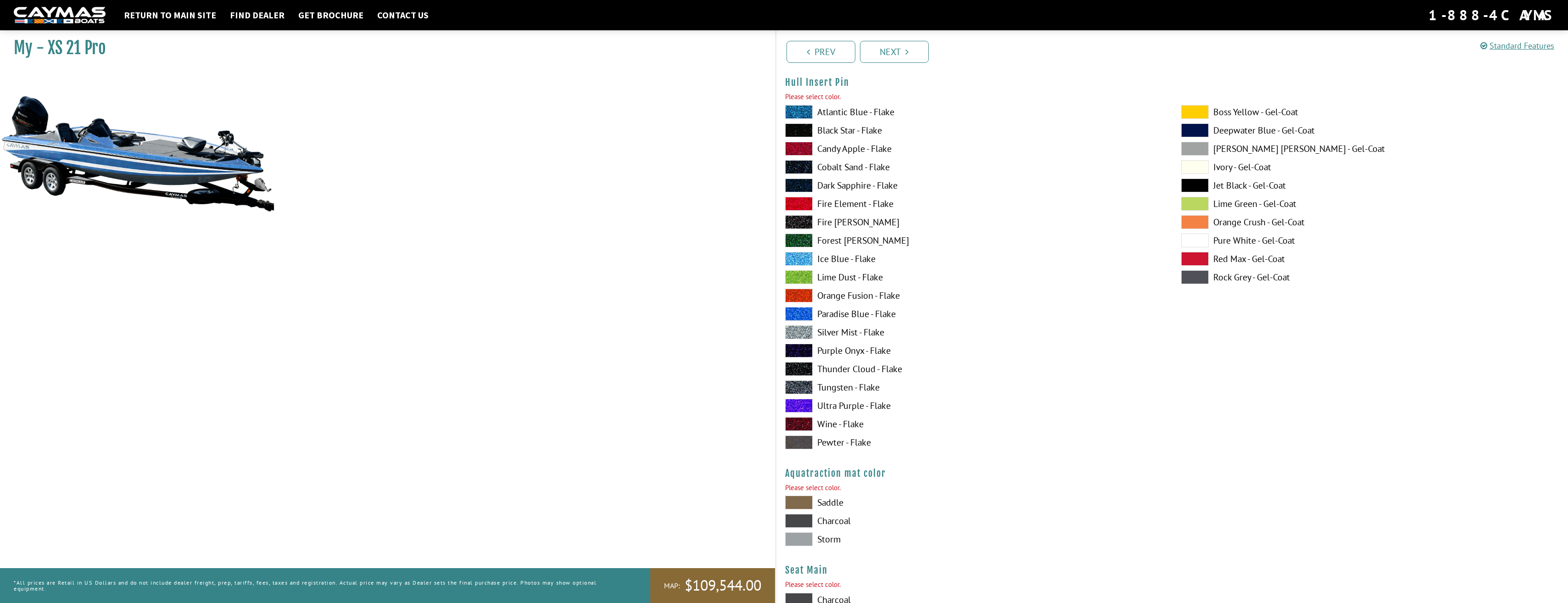
click at [806, 517] on span at bounding box center [798, 521] width 28 height 14
click at [795, 512] on div "Saddle Charcoal Storm" at bounding box center [974, 523] width 396 height 55
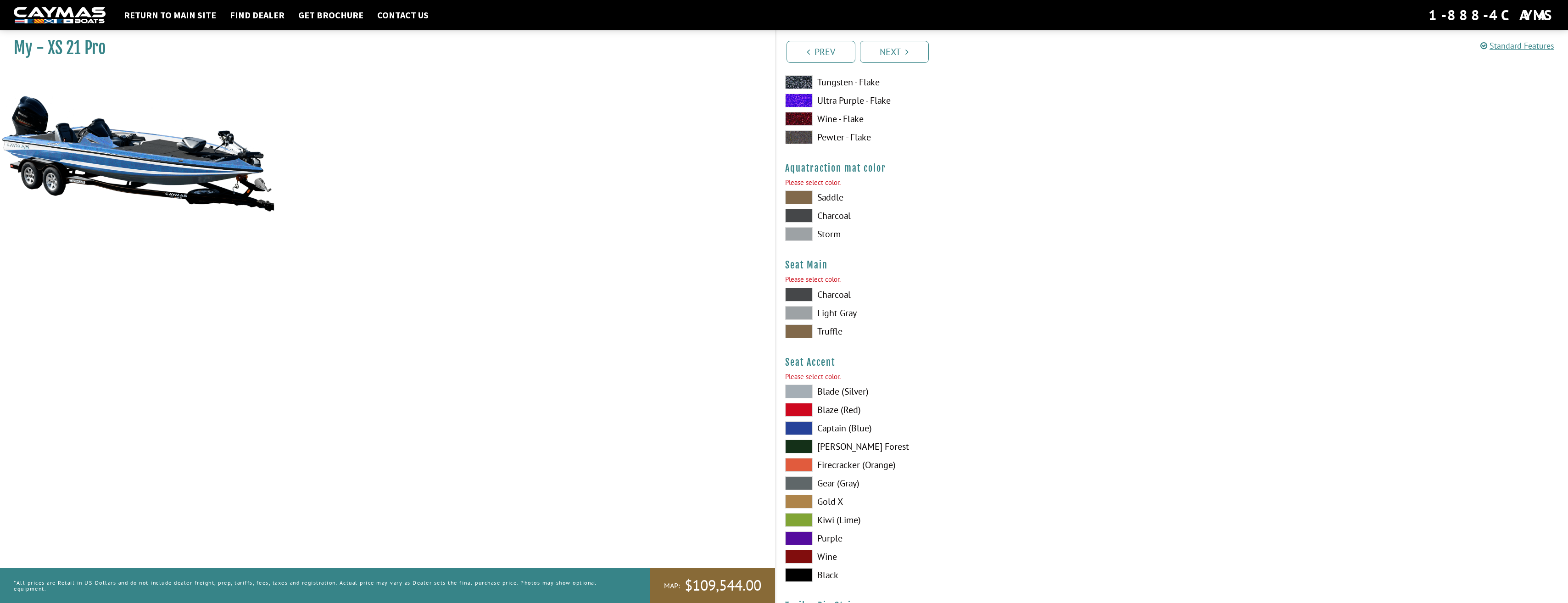
scroll to position [4809, 0]
click at [793, 483] on span at bounding box center [798, 483] width 28 height 14
click at [801, 295] on span at bounding box center [798, 294] width 28 height 14
click at [808, 213] on span at bounding box center [798, 215] width 28 height 14
click at [895, 45] on link "Next" at bounding box center [894, 52] width 69 height 22
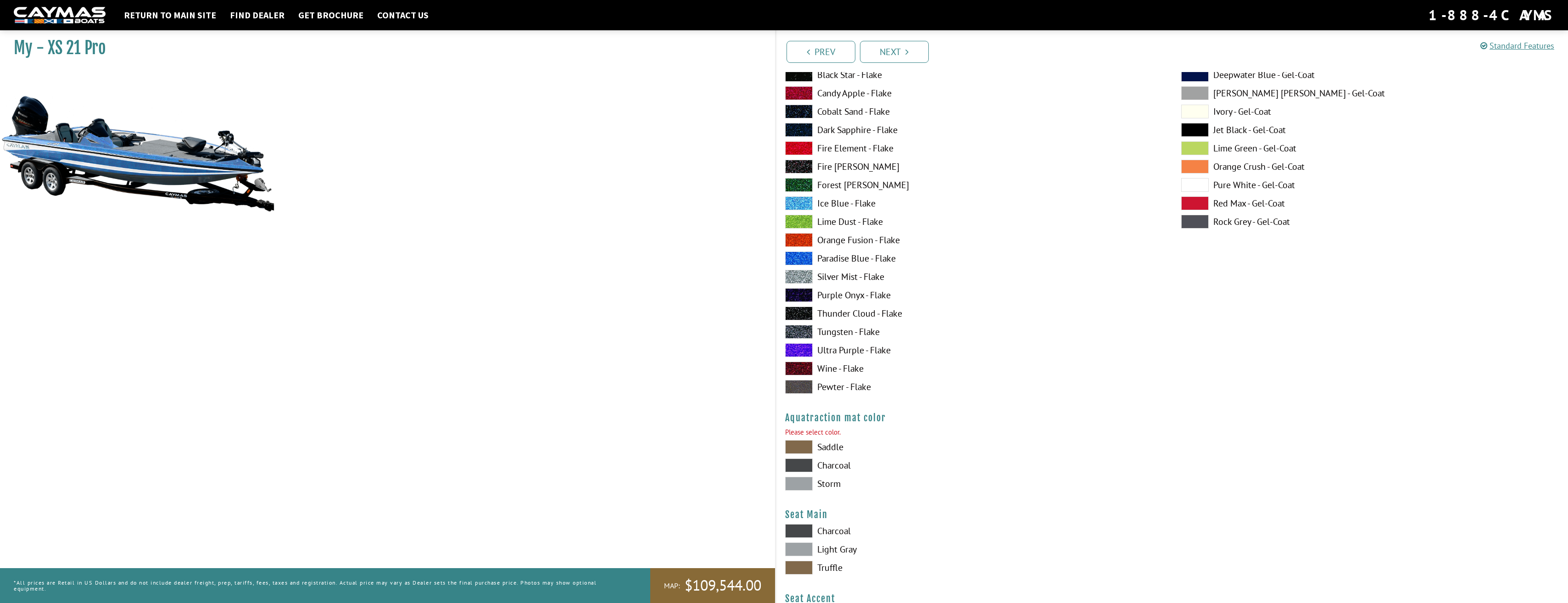
scroll to position [4503, 0]
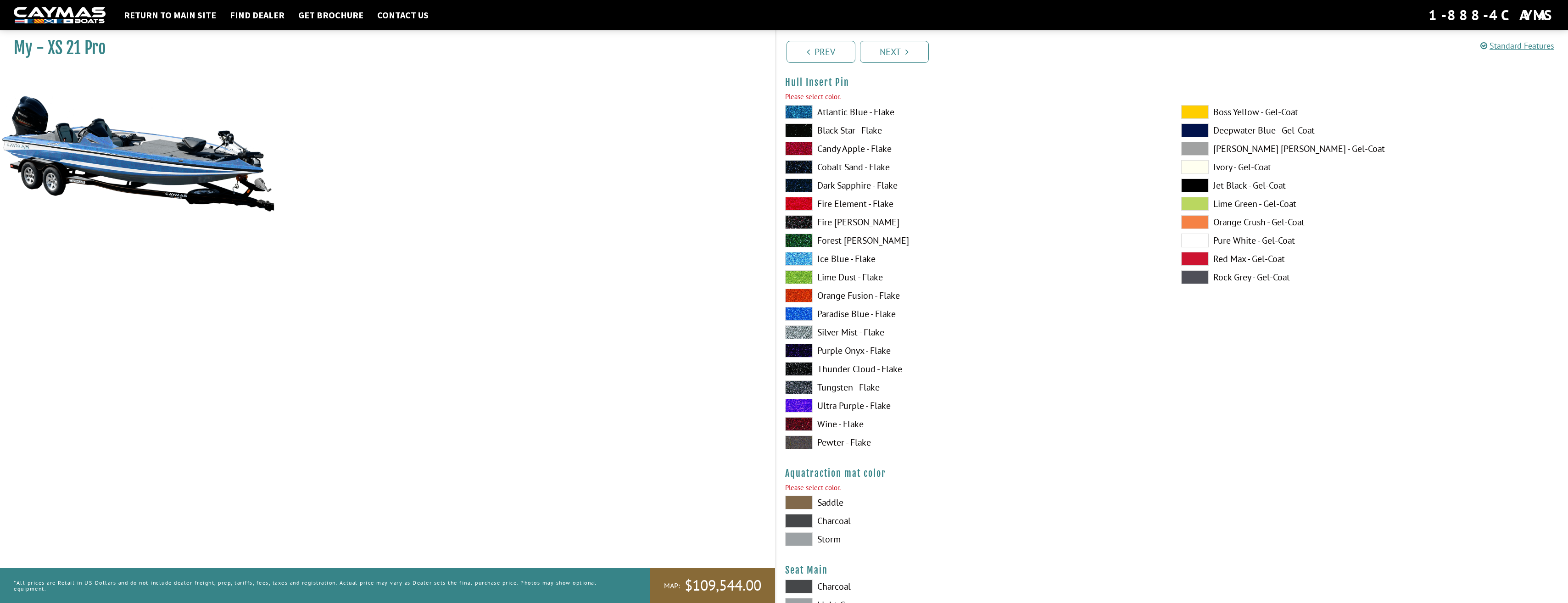
click at [801, 259] on span at bounding box center [798, 259] width 28 height 14
click at [908, 43] on link "Next" at bounding box center [894, 52] width 69 height 22
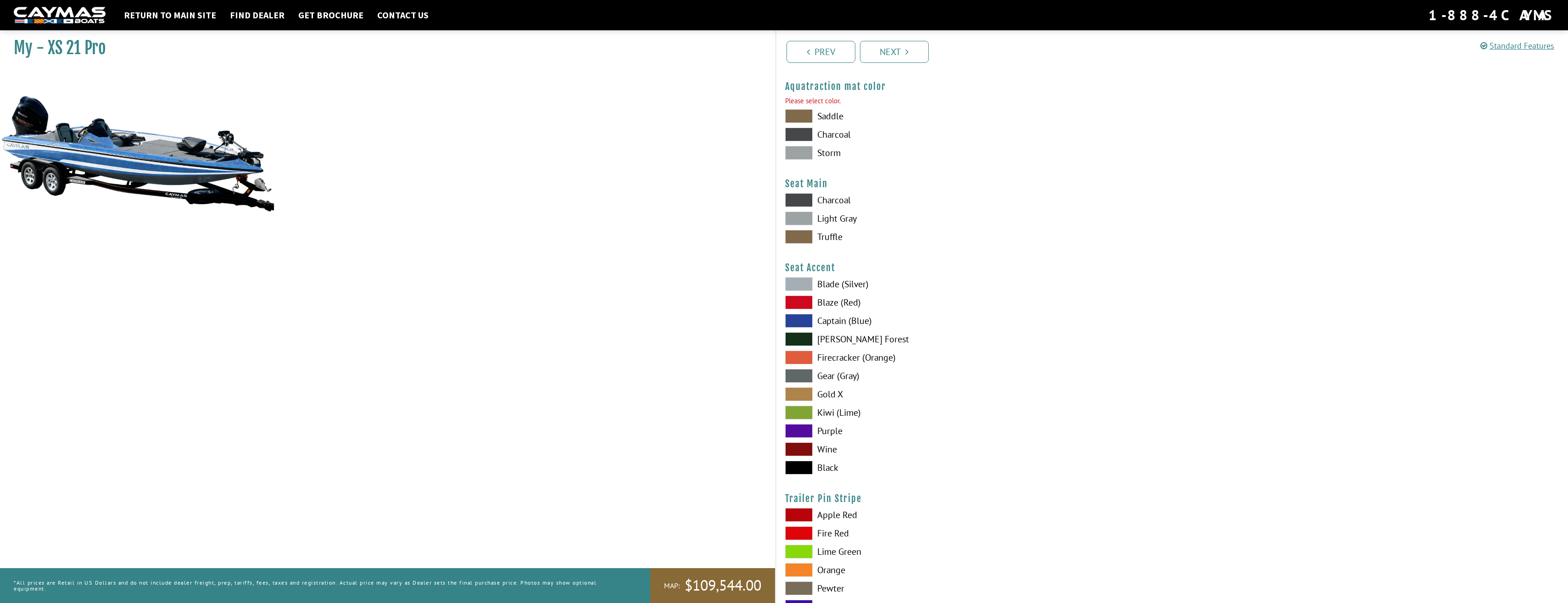
scroll to position [4881, 0]
click at [806, 128] on span at bounding box center [798, 130] width 28 height 14
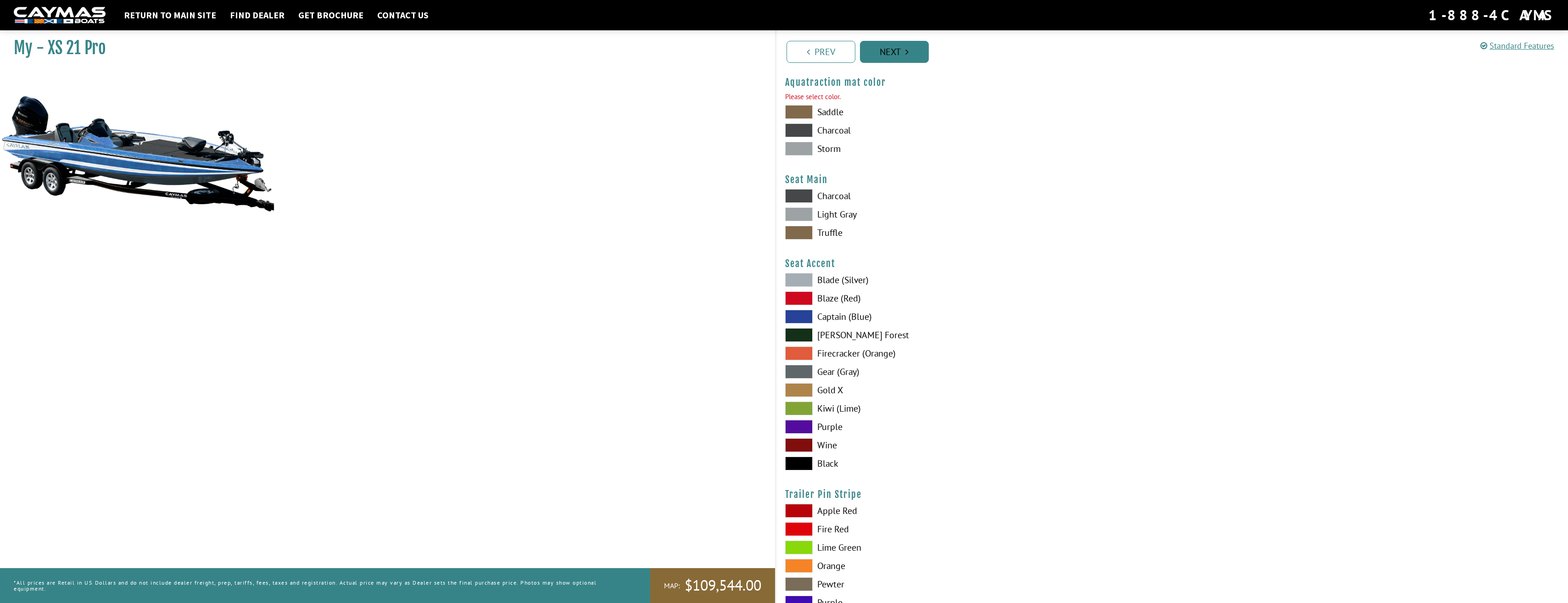
click at [882, 58] on link "Next" at bounding box center [894, 52] width 69 height 22
